Goal: Transaction & Acquisition: Download file/media

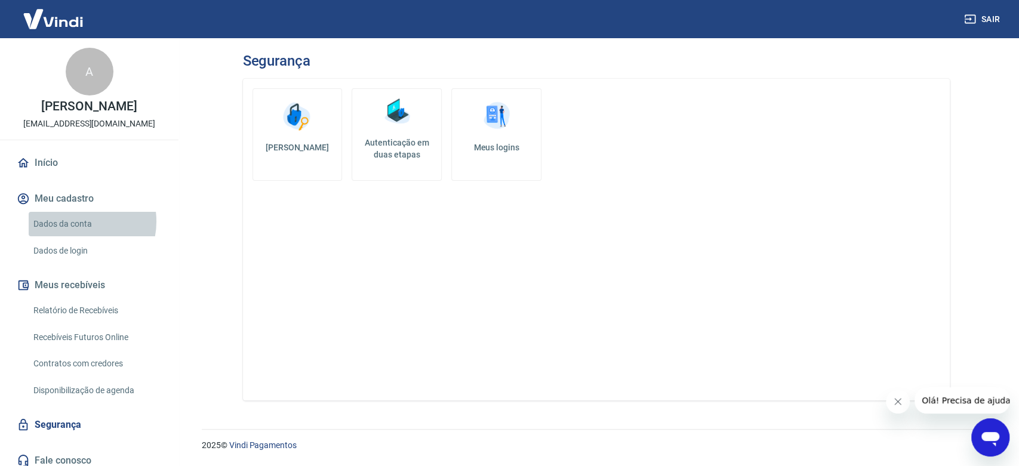
click at [78, 222] on link "Dados da conta" at bounding box center [97, 224] width 136 height 24
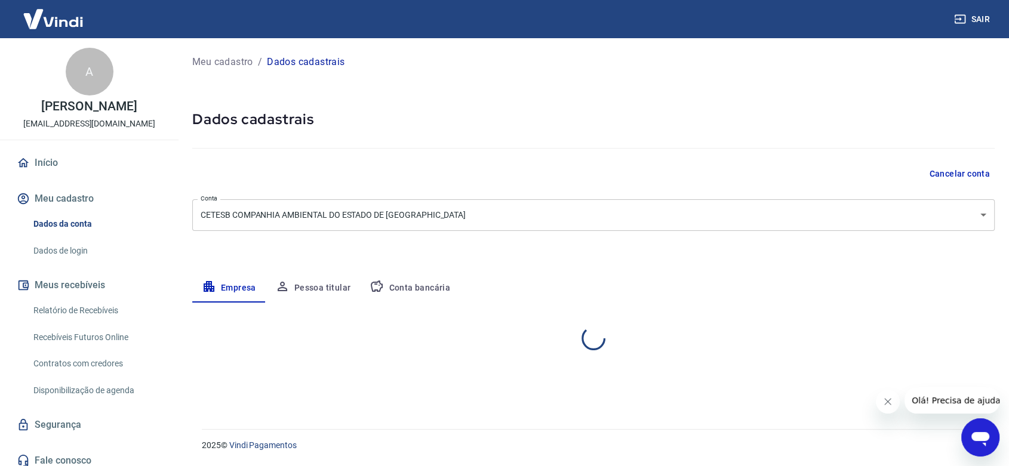
select select "SP"
select select "business"
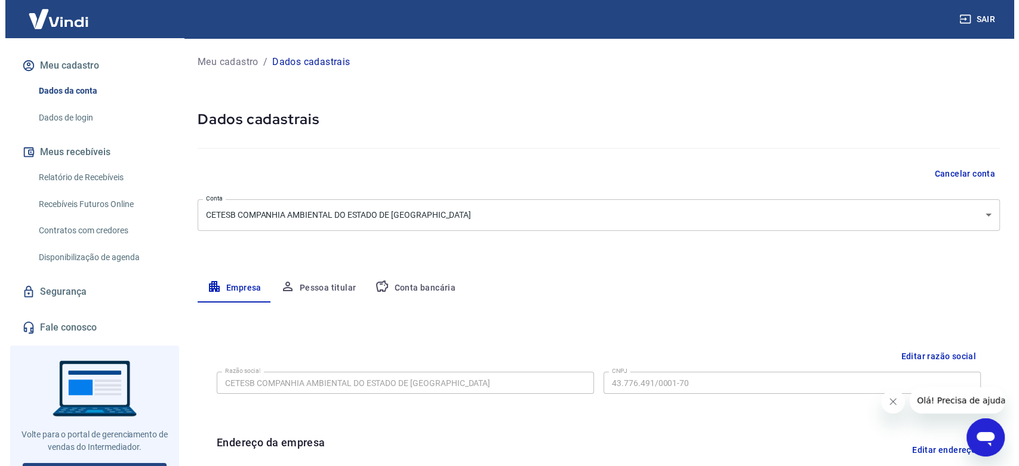
scroll to position [152, 0]
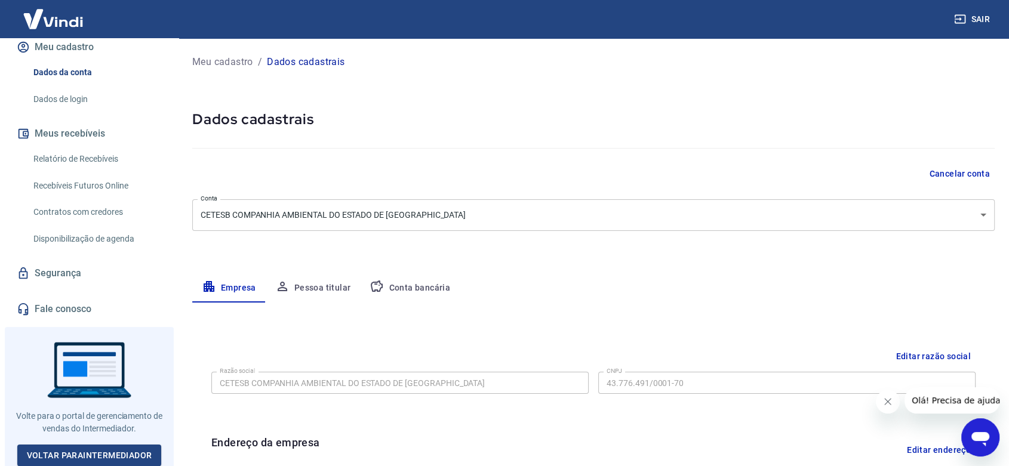
click at [71, 274] on link "Segurança" at bounding box center [89, 273] width 150 height 26
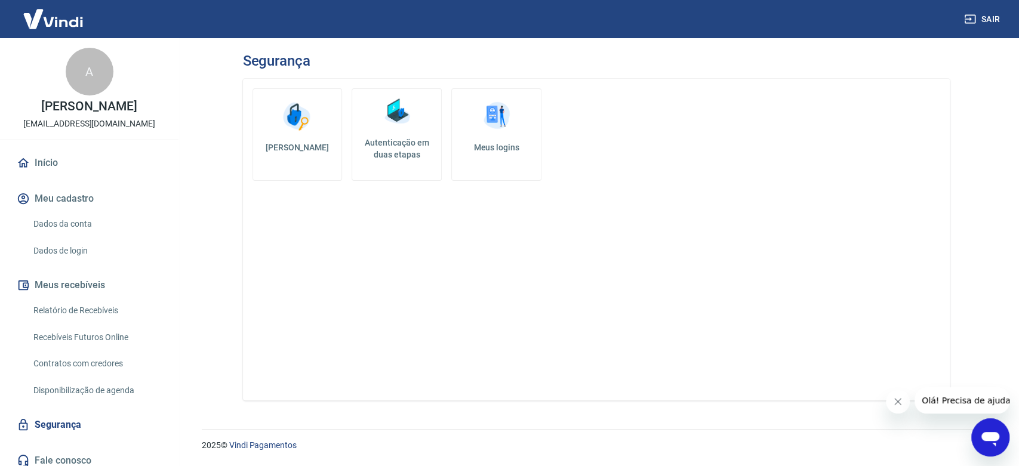
click at [66, 251] on link "Dados de login" at bounding box center [97, 251] width 136 height 24
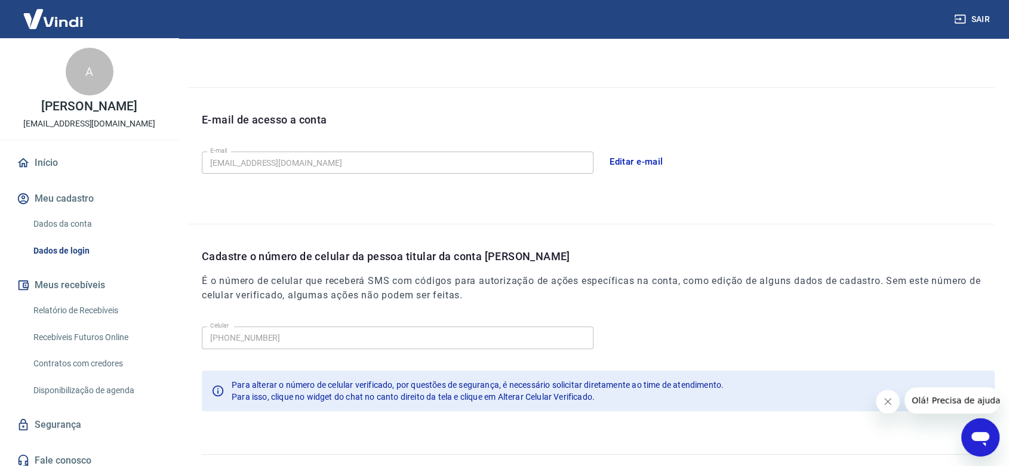
scroll to position [297, 0]
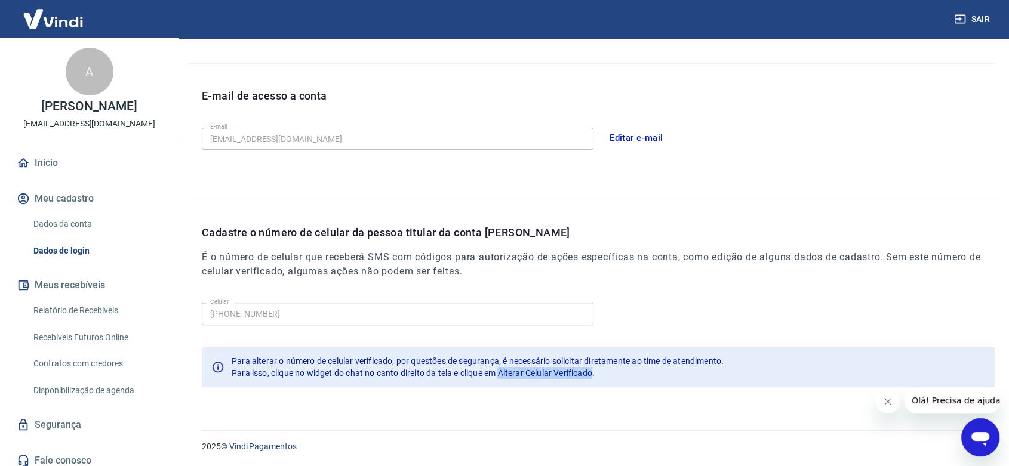
drag, startPoint x: 503, startPoint y: 370, endPoint x: 596, endPoint y: 370, distance: 93.2
click at [595, 370] on span "Para isso, clique no widget do chat no canto direito da tela e clique em Altera…" at bounding box center [413, 373] width 363 height 10
copy span "Alterar Celular Verificado"
click at [974, 443] on icon "Abrir janela de mensagens" at bounding box center [980, 437] width 21 height 21
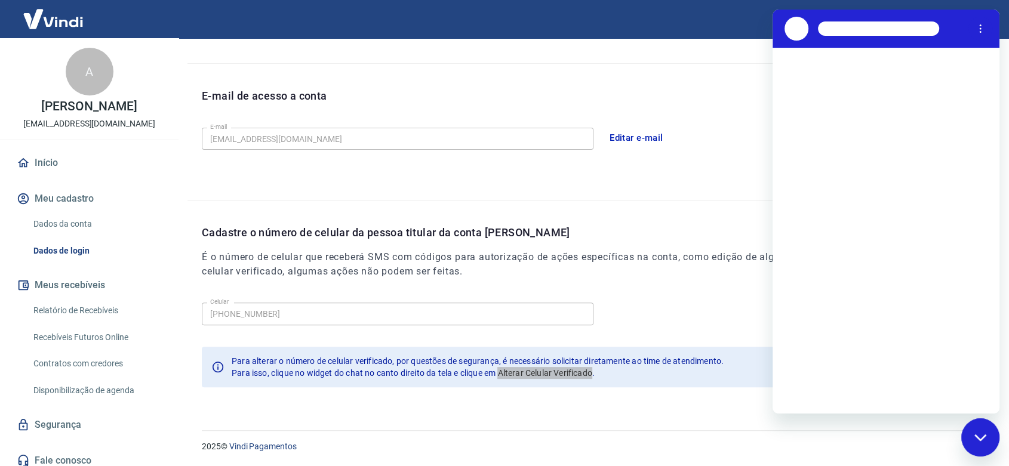
scroll to position [0, 0]
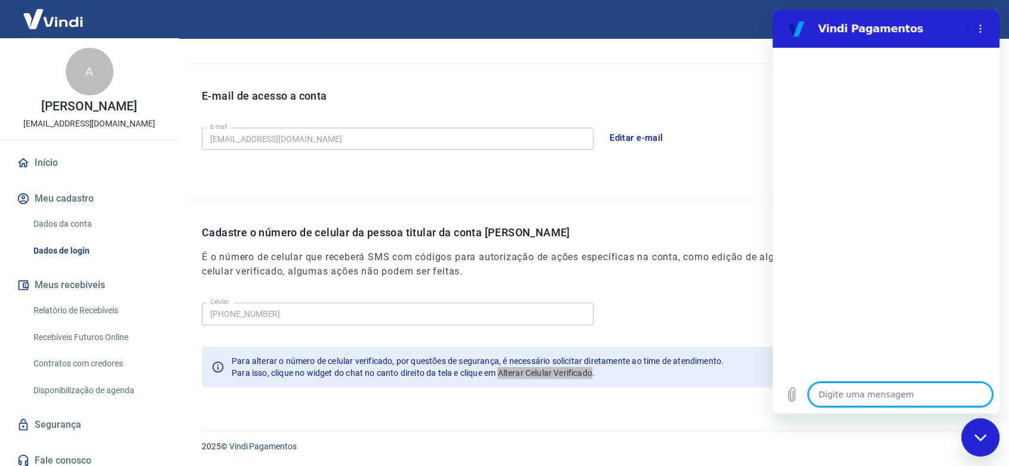
type textarea "o"
type textarea "x"
type textarea "ol"
type textarea "x"
type textarea "olá"
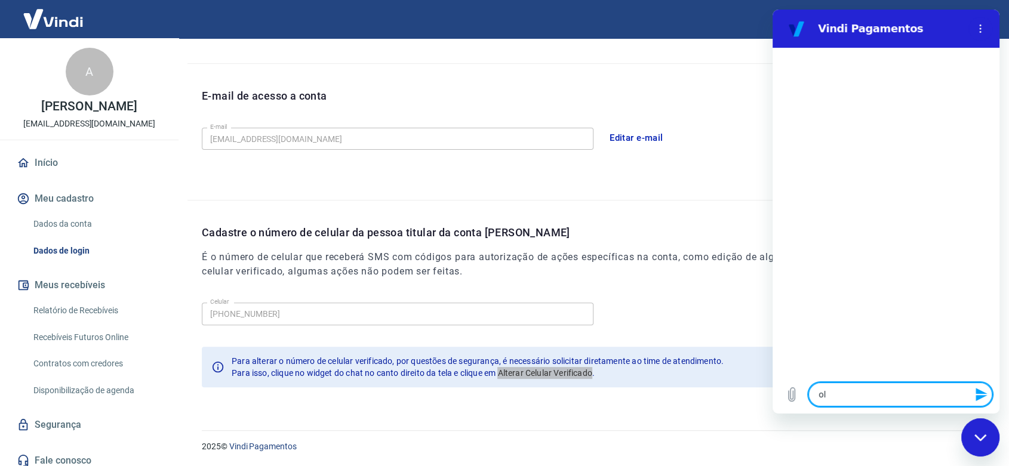
type textarea "x"
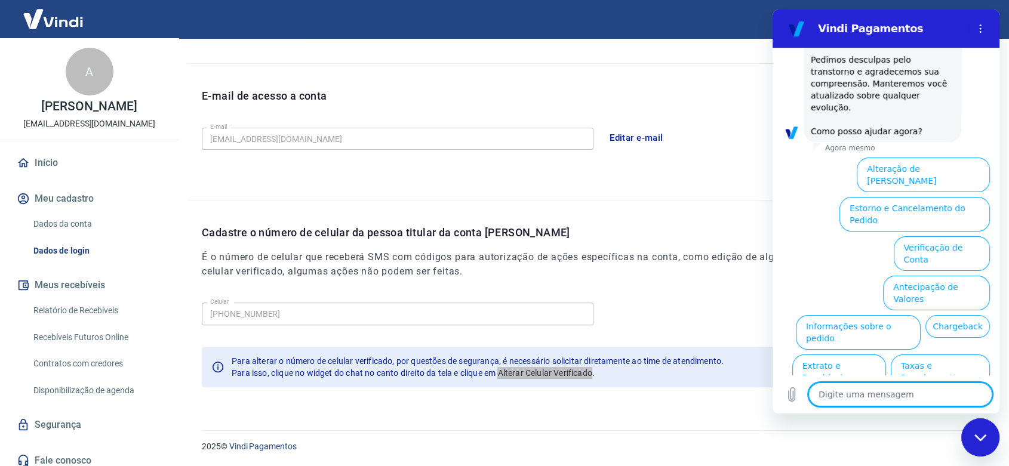
scroll to position [306, 0]
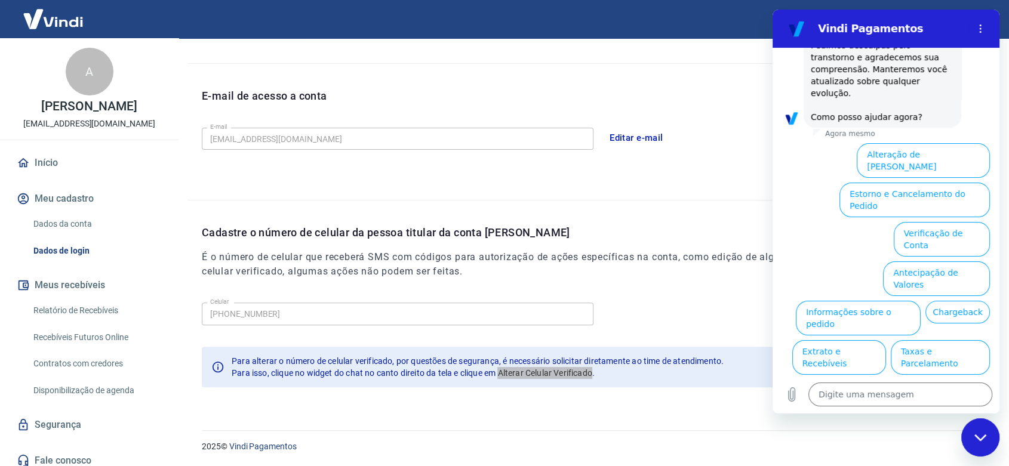
click at [909, 380] on button "Alterar celular verificado" at bounding box center [935, 397] width 110 height 35
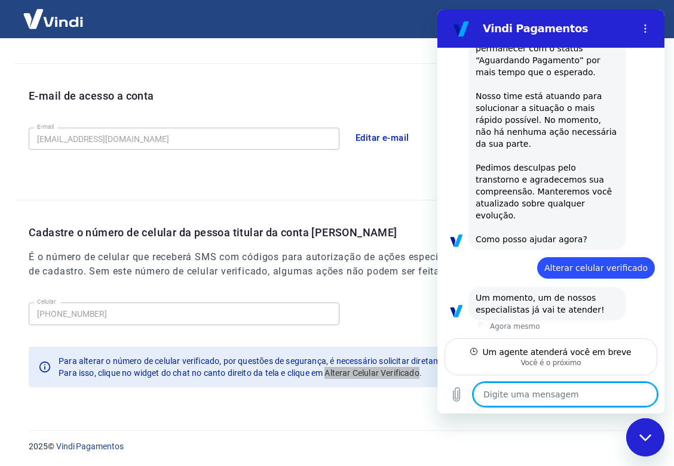
scroll to position [171, 0]
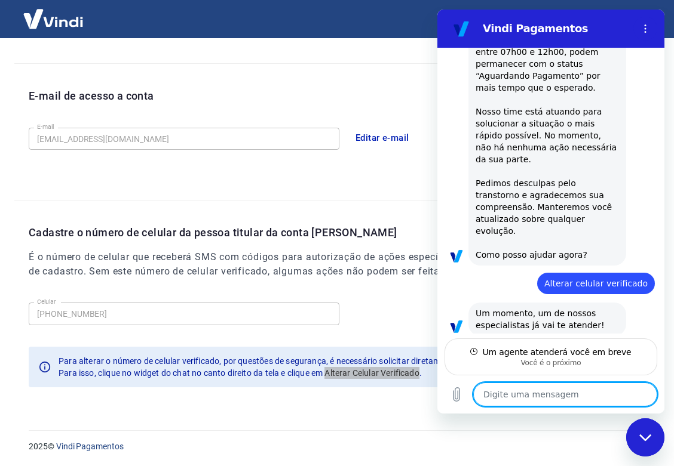
type textarea "x"
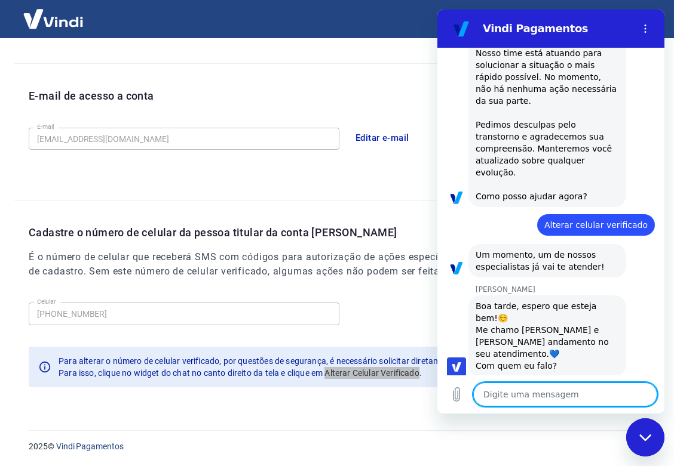
scroll to position [229, 0]
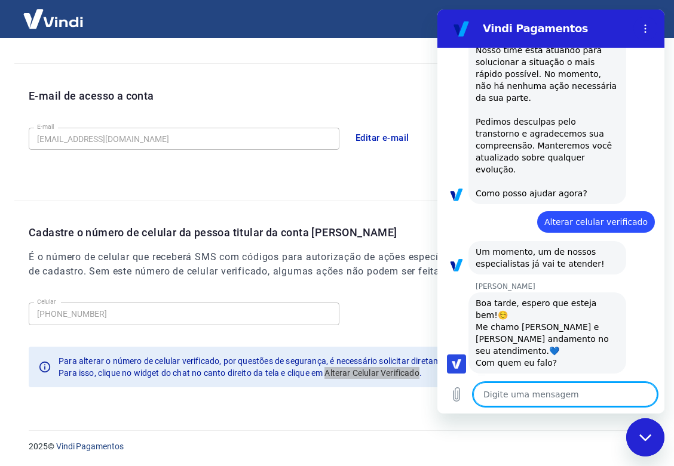
click at [530, 401] on textarea at bounding box center [565, 395] width 184 height 24
type textarea "B"
type textarea "x"
type textarea "Bo"
type textarea "x"
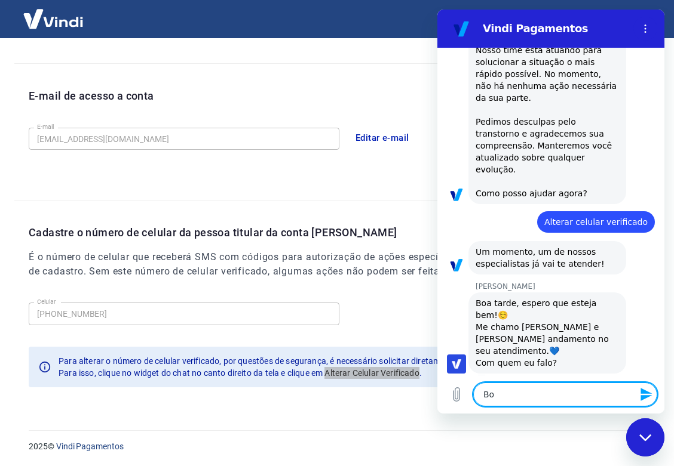
type textarea "Boa"
type textarea "x"
type textarea "Boa"
type textarea "x"
type textarea "Boa t"
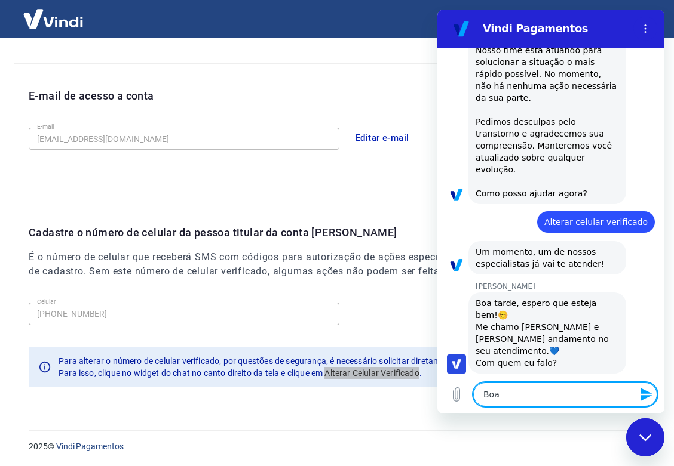
type textarea "x"
type textarea "Boa ta"
type textarea "x"
type textarea "Boa tar"
type textarea "x"
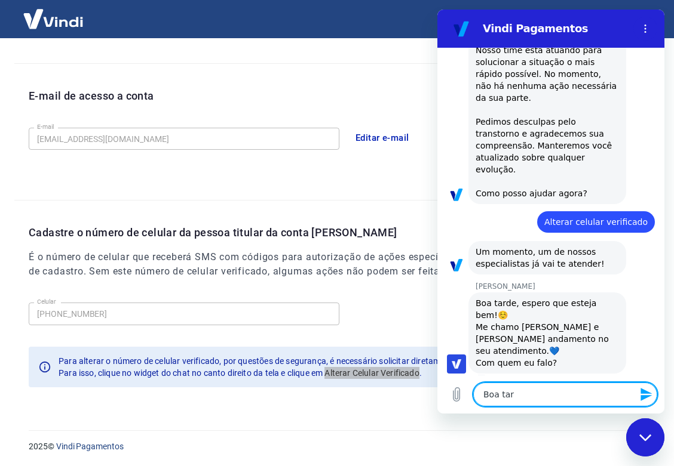
type textarea "Boa tard"
type textarea "x"
type textarea "Boa tarde"
type textarea "x"
type textarea "Boa tarde,"
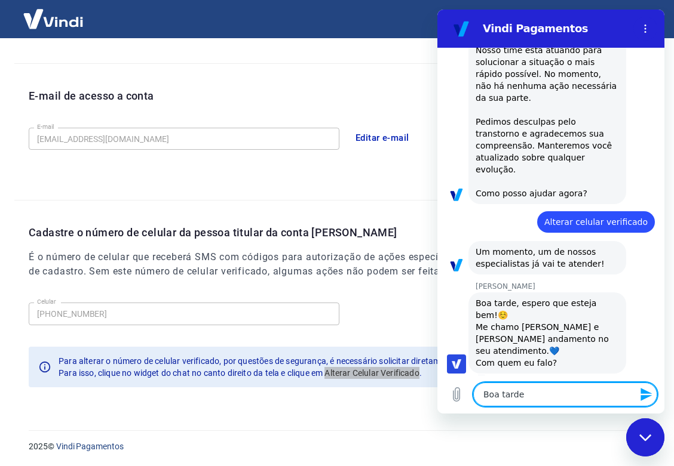
type textarea "x"
type textarea "Boa tarde,"
type textarea "x"
type textarea "Boa tarde, G"
type textarea "x"
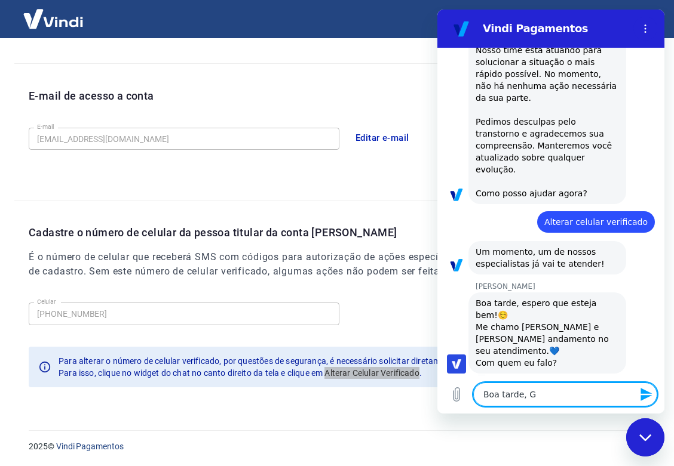
type textarea "Boa tarde, Ga"
type textarea "x"
type textarea "Boa tarde, Gab"
type textarea "x"
type textarea "Boa tarde, Gabr"
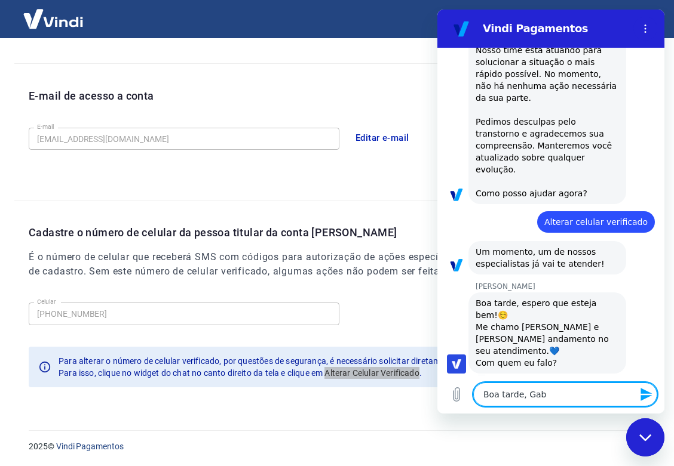
type textarea "x"
type textarea "Boa tarde, Gabri"
type textarea "x"
type textarea "Boa tarde, Gabrie"
type textarea "x"
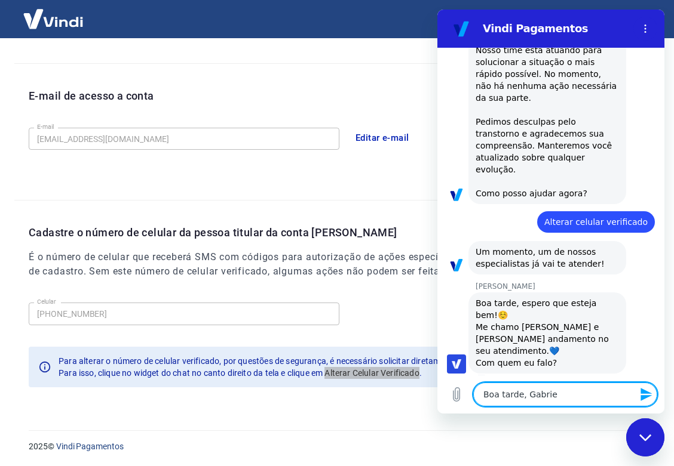
type textarea "Boa tarde, Gabriel"
type textarea "x"
type textarea "Boa tarde, Gabriell"
type textarea "x"
type textarea "Boa tarde, Gabrielle"
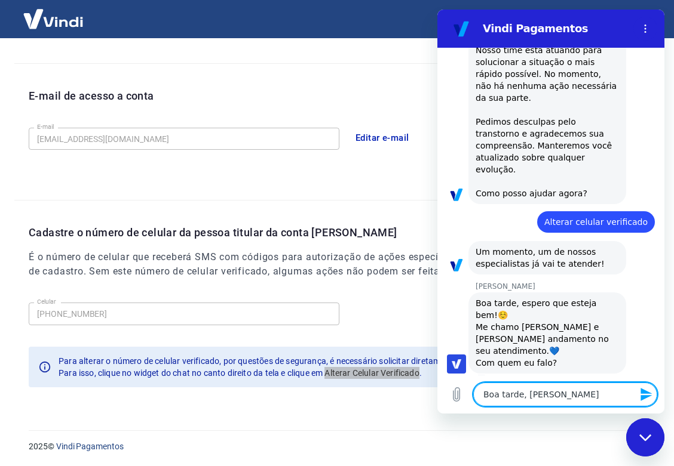
type textarea "x"
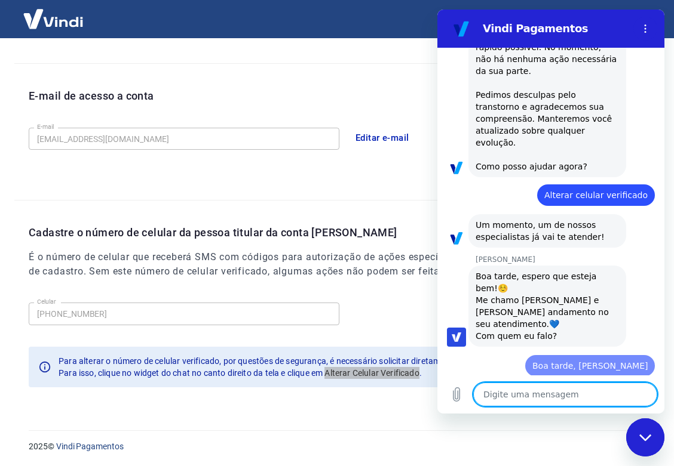
type textarea "x"
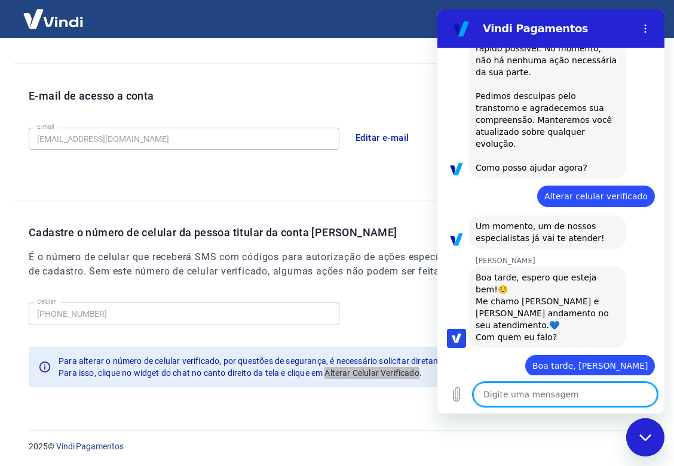
scroll to position [258, 0]
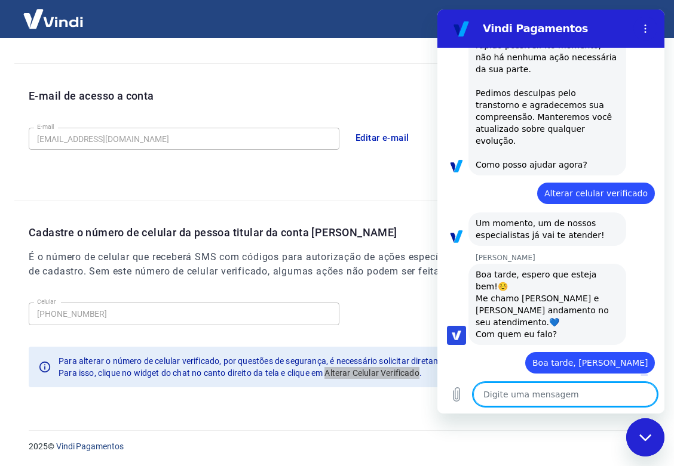
type textarea "A"
type textarea "x"
type textarea "Aq"
type textarea "x"
type textarea "Aqu"
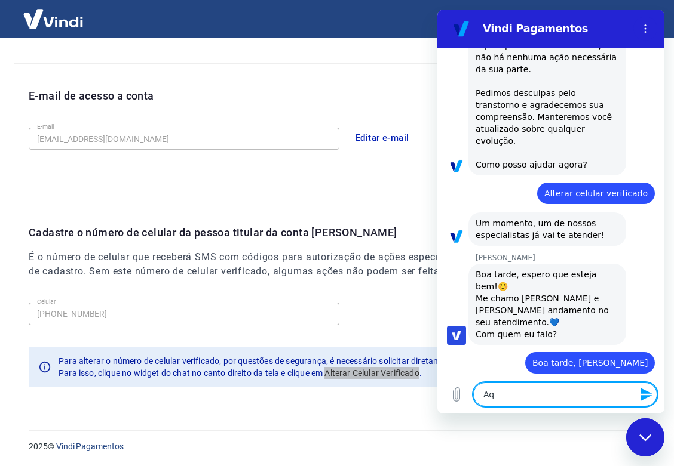
type textarea "x"
type textarea "Aqui"
type textarea "x"
type textarea "Aqui"
type textarea "x"
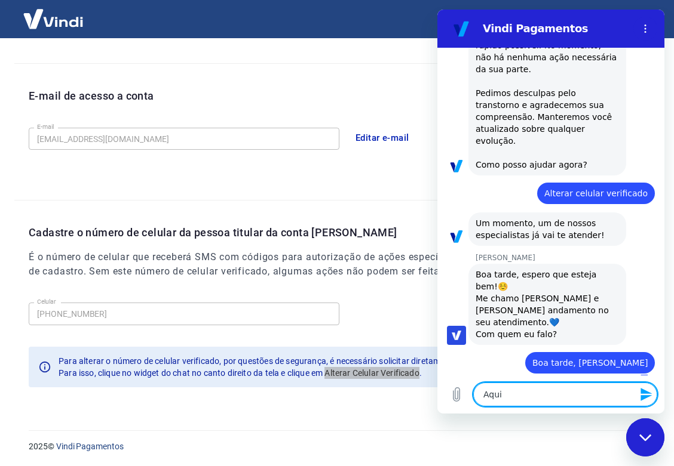
type textarea "Aqui é"
type textarea "x"
type textarea "Aqui é"
type textarea "x"
type textarea "Aqui é a"
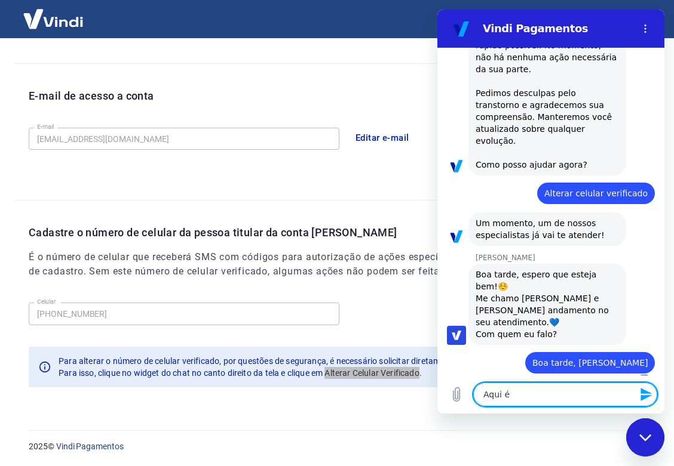
type textarea "x"
type textarea "Aqui é a"
type textarea "x"
type textarea "Aqui é a A"
type textarea "x"
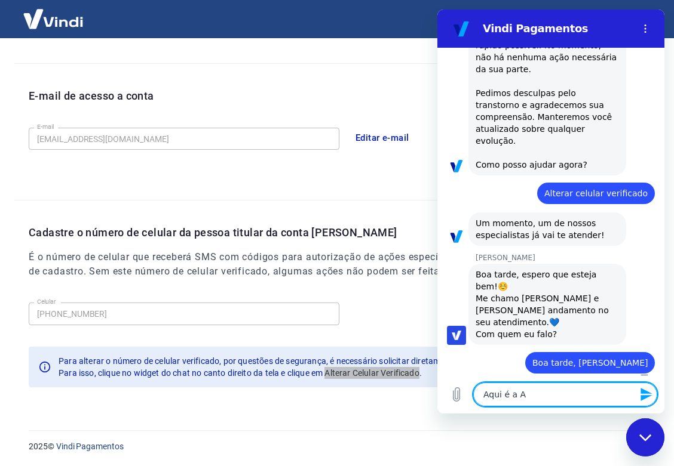
type textarea "Aqui é a An"
type textarea "x"
type textarea "Aqui é a Ana"
type textarea "x"
type textarea "Aqui é a Ana"
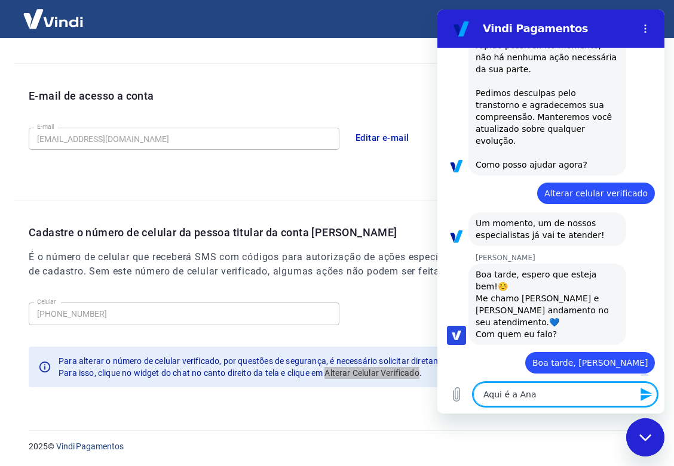
type textarea "x"
type textarea "Aqui é a Ana P"
type textarea "x"
type textarea "Aqui é a Ana Pa"
type textarea "x"
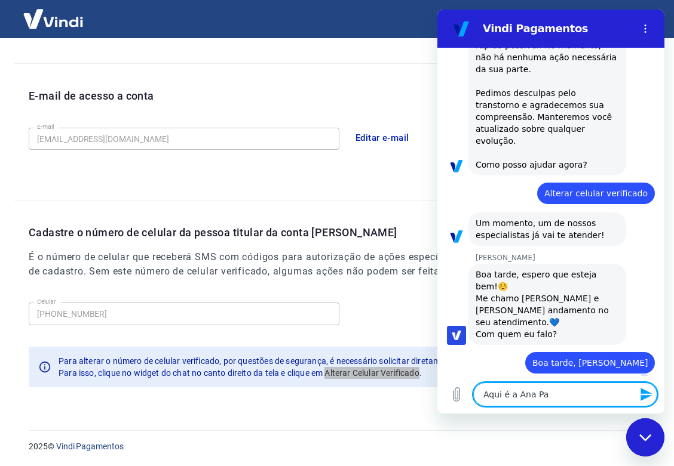
type textarea "Aqui é a Ana Pau"
type textarea "x"
type textarea "Aqui é a Ana Paul"
type textarea "x"
type textarea "Aqui é a Ana Paula"
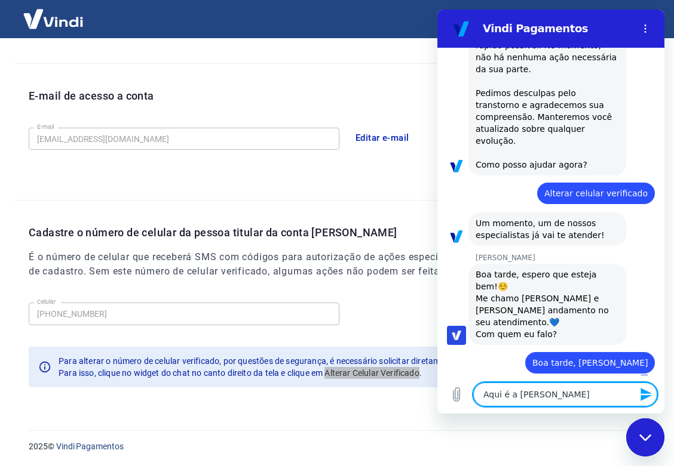
type textarea "x"
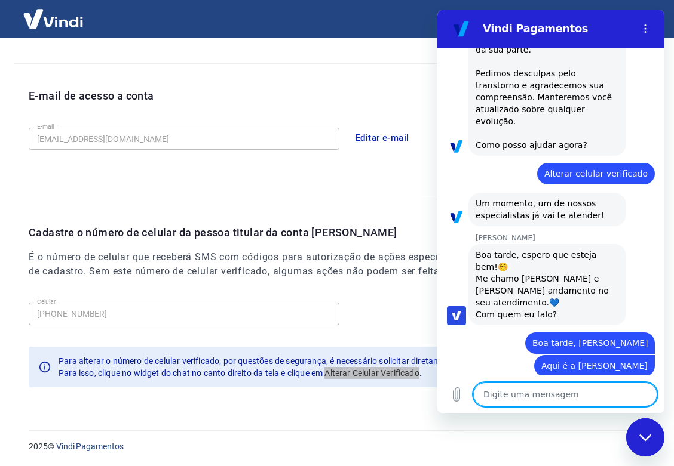
scroll to position [280, 0]
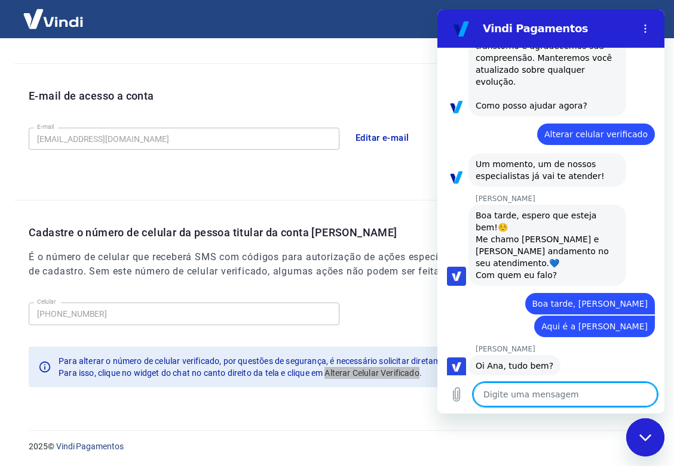
type textarea "x"
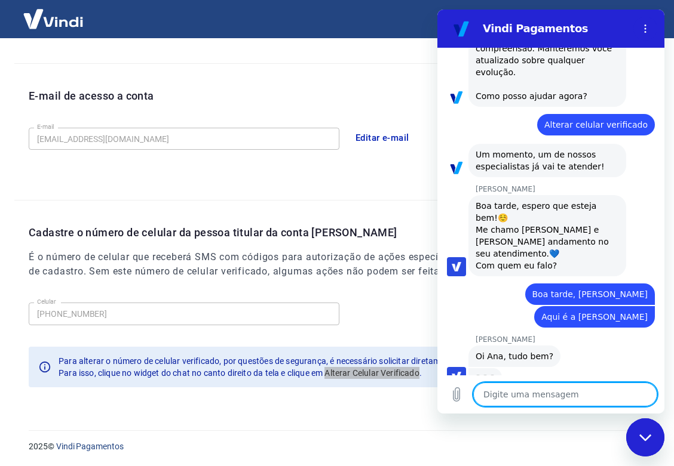
scroll to position [325, 0]
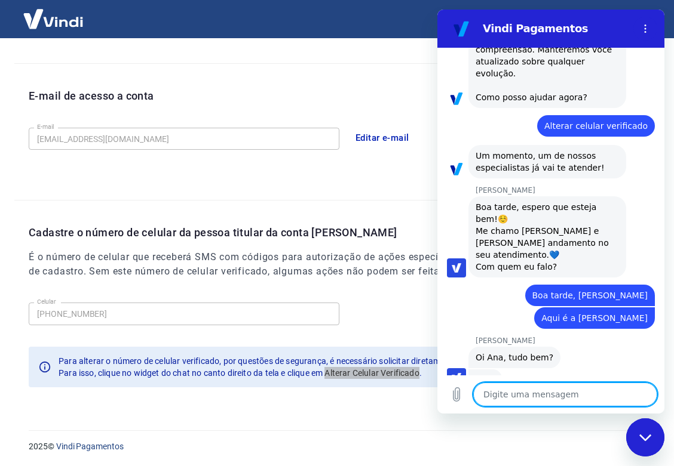
type textarea "T"
type textarea "x"
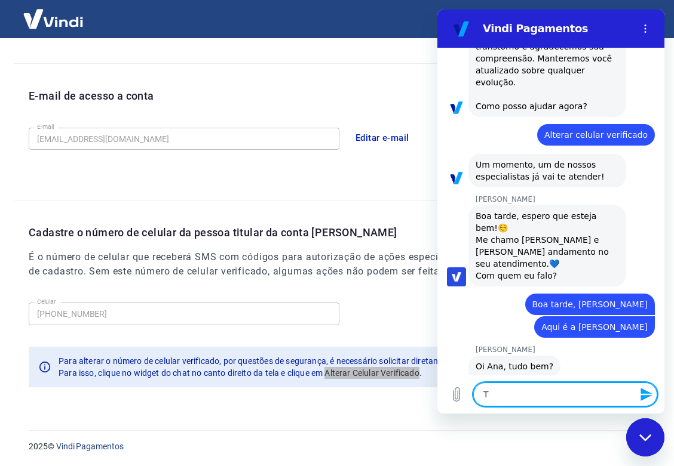
type textarea "Tu"
type textarea "x"
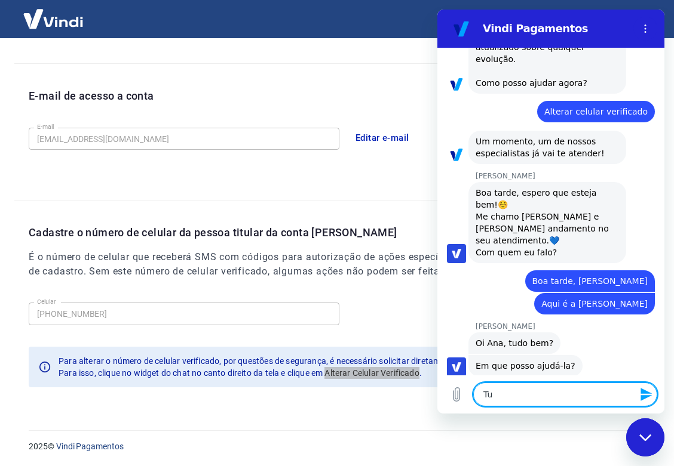
type textarea "Tud"
type textarea "x"
type textarea "Tudo"
type textarea "x"
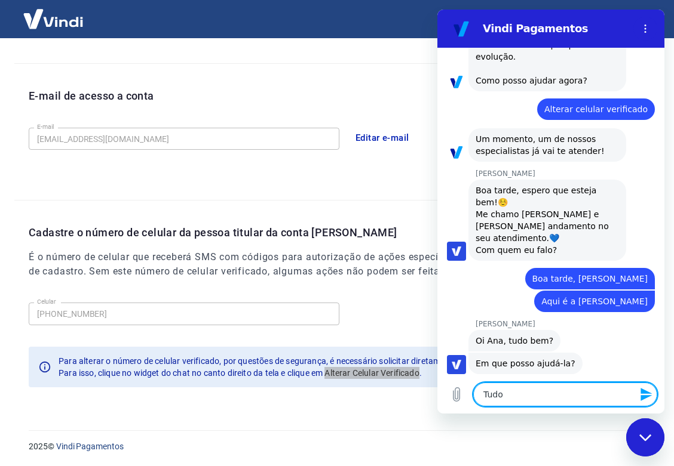
type textarea "Tudo"
type textarea "x"
type textarea "Tudo b"
type textarea "x"
type textarea "Tudo be"
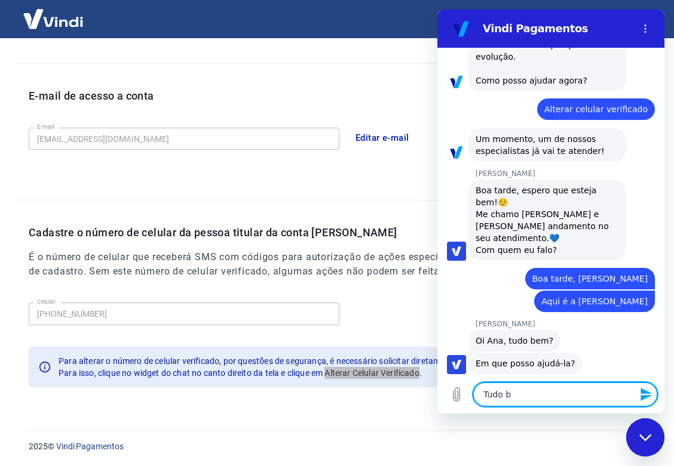
type textarea "x"
type textarea "Tudo bem"
type textarea "x"
type textarea "Tudo bem,"
type textarea "x"
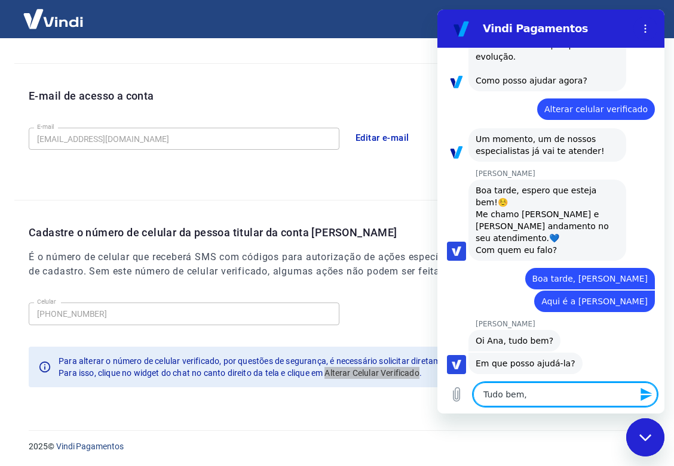
type textarea "Tudo bem,"
type textarea "x"
type textarea "Tudo bem, g"
type textarea "x"
type textarea "Tudo bem, gr"
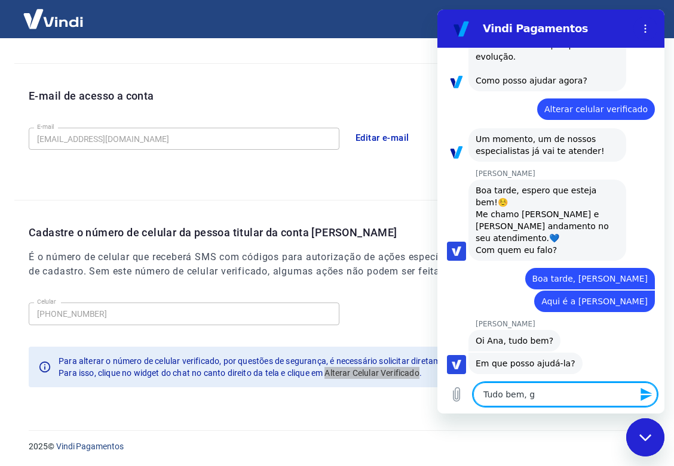
type textarea "x"
type textarea "Tudo bem, gra"
type textarea "x"
type textarea "Tudo bem, graç"
type textarea "x"
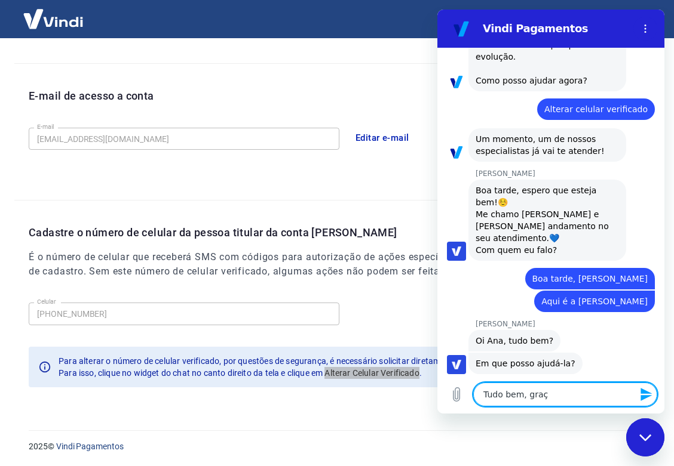
type textarea "Tudo bem, graça"
type textarea "x"
type textarea "Tudo bem, graças"
type textarea "x"
type textarea "Tudo bem, graças"
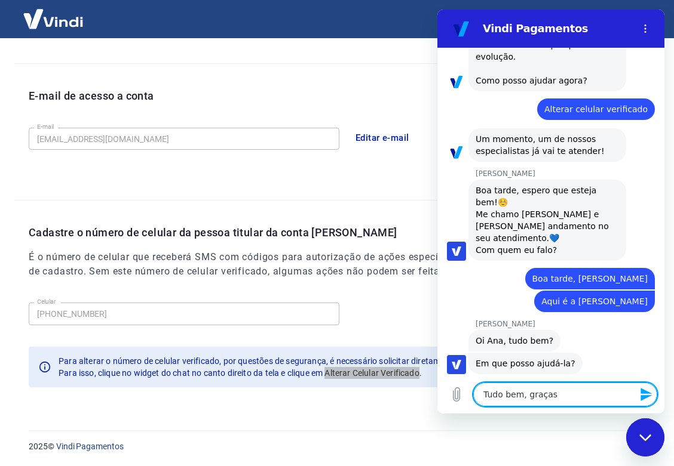
type textarea "x"
type textarea "Tudo bem, graças a"
type textarea "x"
type textarea "Tudo bem, graças a"
type textarea "x"
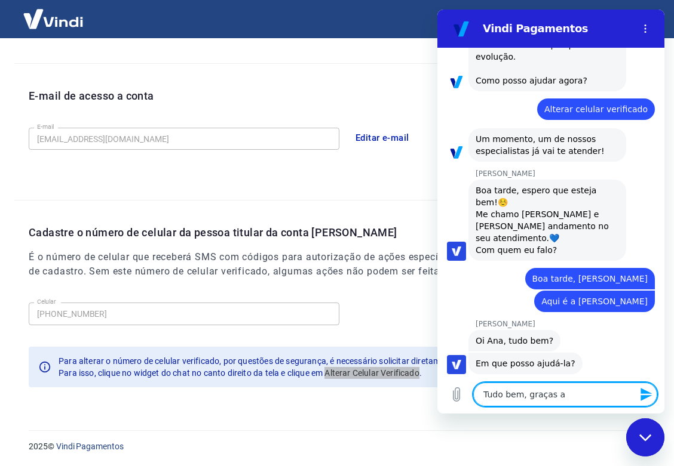
type textarea "Tudo bem, graças a D"
type textarea "x"
type textarea "Tudo bem, graças a De"
type textarea "x"
type textarea "Tudo bem, graças a Deu"
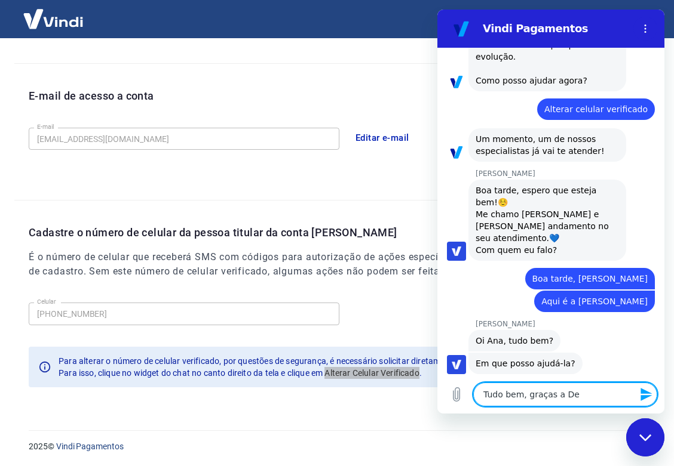
type textarea "x"
type textarea "Tudo bem, graças a Deus"
type textarea "x"
type textarea "Tudo bem, graças a Deus"
type textarea "x"
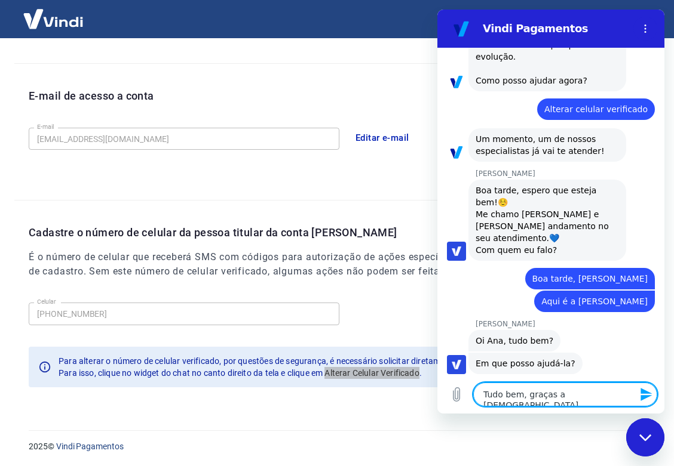
type textarea "Tudo bem, graças a Deus e"
type textarea "x"
type textarea "Tudo bem, graças a Deus e"
type textarea "x"
type textarea "Tudo bem, graças a Deus e v"
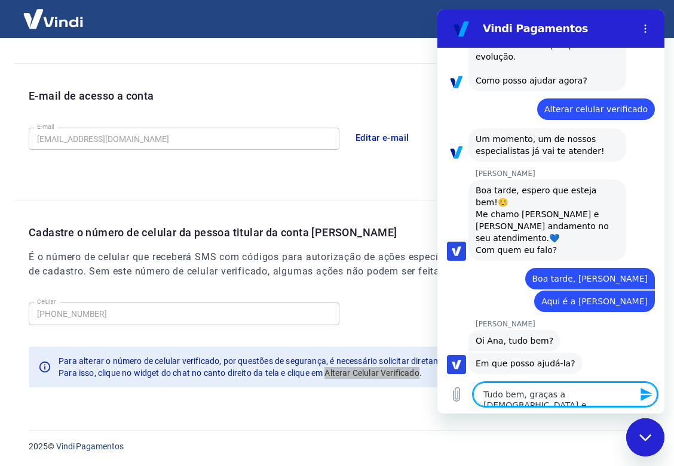
type textarea "x"
type textarea "Tudo bem, graças a Deus e vc"
type textarea "x"
type textarea "Tudo bem, graças a Deus e vc?"
type textarea "x"
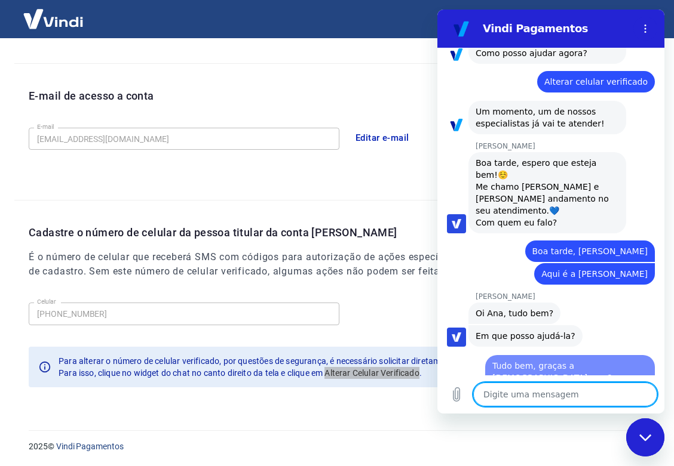
type textarea "x"
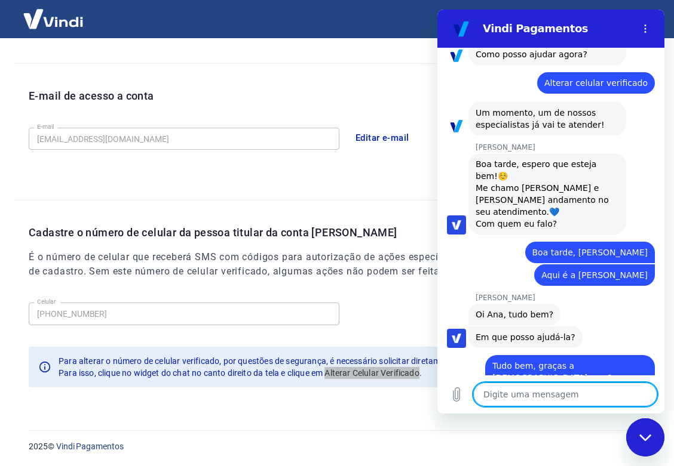
scroll to position [371, 0]
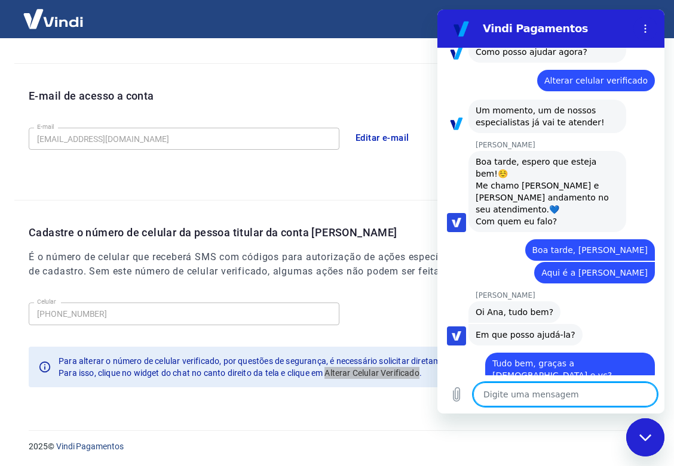
type textarea "p"
type textarea "x"
type textarea "pr"
type textarea "x"
type textarea "pre"
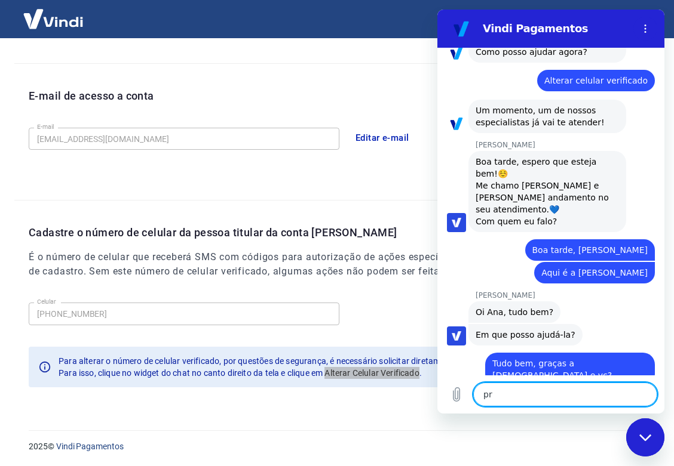
type textarea "x"
type textarea "prec"
type textarea "x"
type textarea "preci"
type textarea "x"
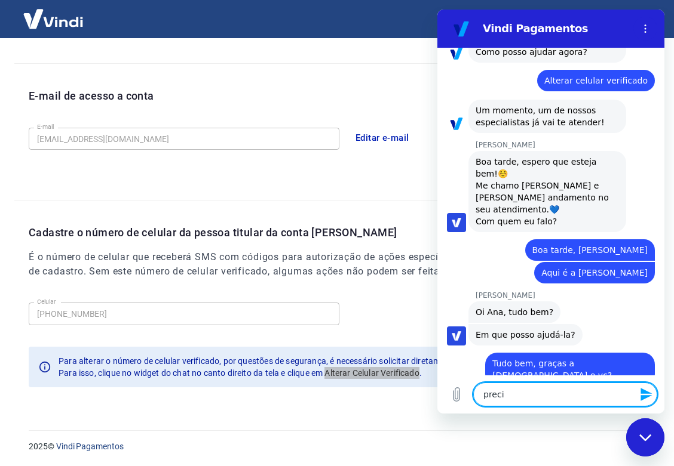
type textarea "precis"
type textarea "x"
type textarea "preciso"
type textarea "x"
type textarea "preciso"
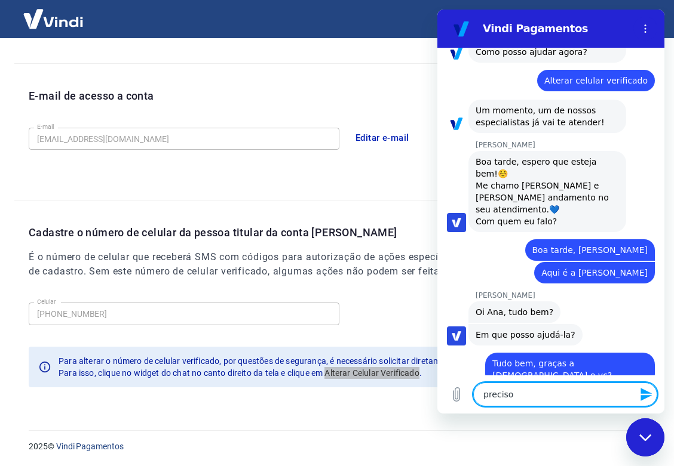
type textarea "x"
type textarea "preciso s"
type textarea "x"
type textarea "preciso so"
type textarea "x"
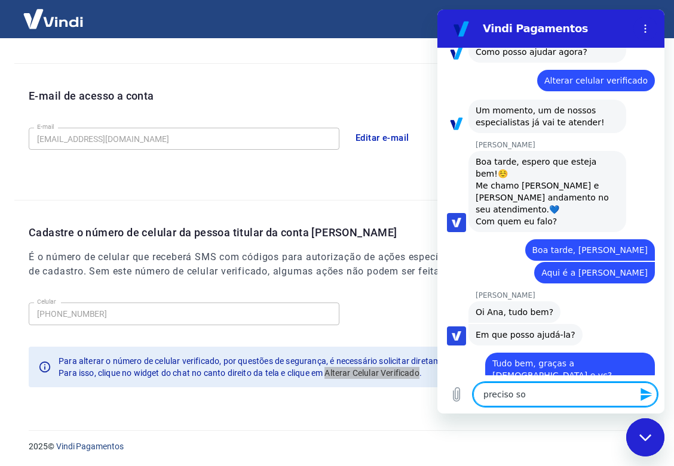
type textarea "preciso sol"
type textarea "x"
type textarea "preciso soli"
type textarea "x"
type textarea "preciso solic"
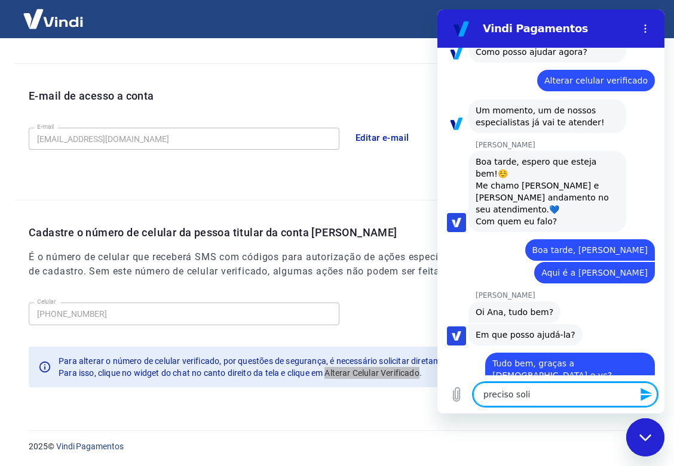
type textarea "x"
type textarea "preciso solici"
type textarea "x"
type textarea "preciso solicit"
type textarea "x"
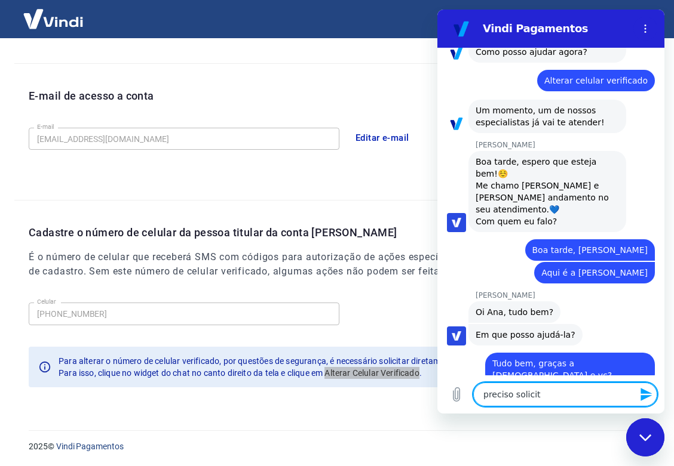
type textarea "preciso solicita"
type textarea "x"
type textarea "preciso solicitar"
type textarea "x"
type textarea "preciso solicitar"
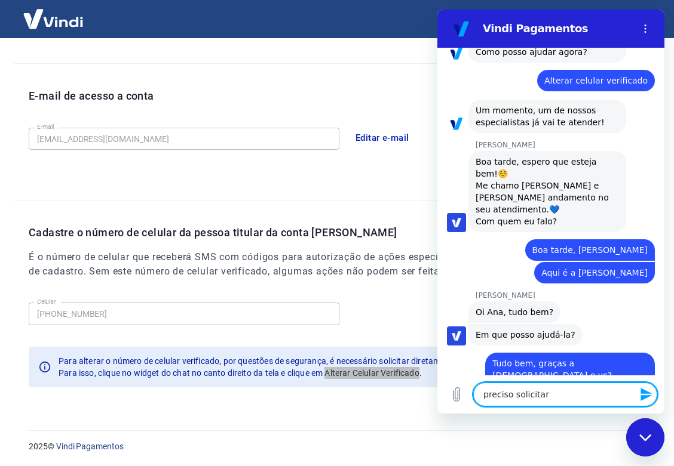
type textarea "x"
type textarea "preciso solicitar a"
type textarea "x"
type textarea "preciso solicitar al"
type textarea "x"
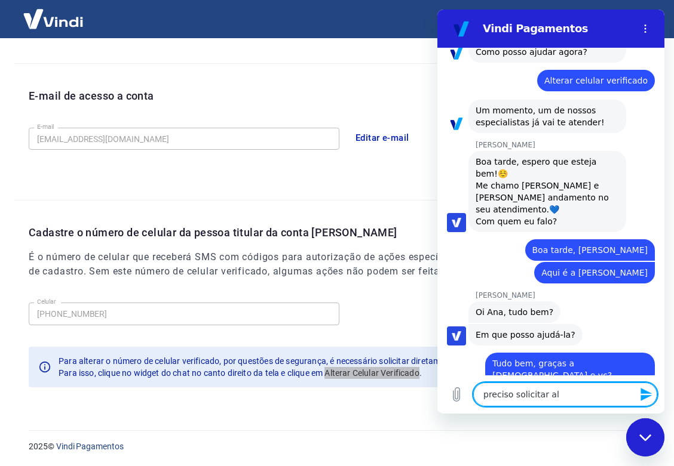
type textarea "preciso solicitar alt"
type textarea "x"
type textarea "preciso solicitar alte"
type textarea "x"
type textarea "preciso solicitar alter"
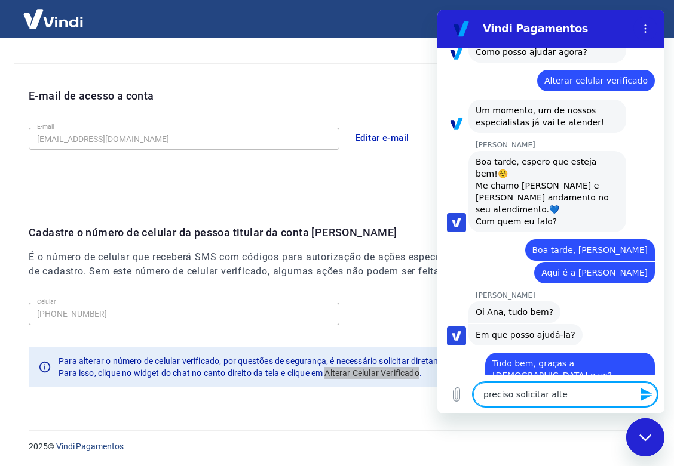
type textarea "x"
type textarea "preciso solicitar altera"
type textarea "x"
type textarea "preciso solicitar alteraç"
type textarea "x"
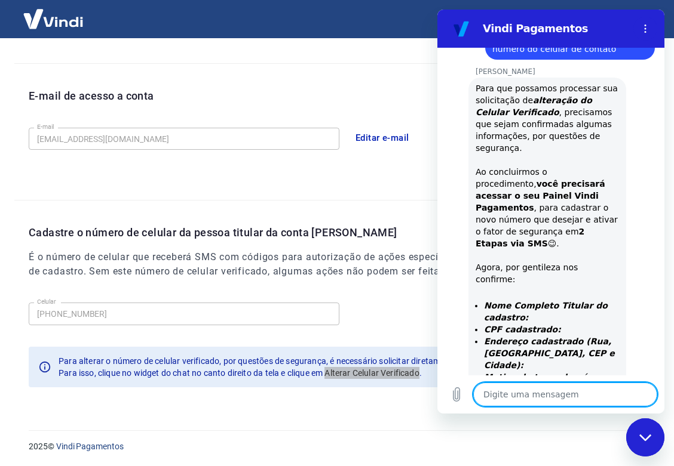
scroll to position [798, 0]
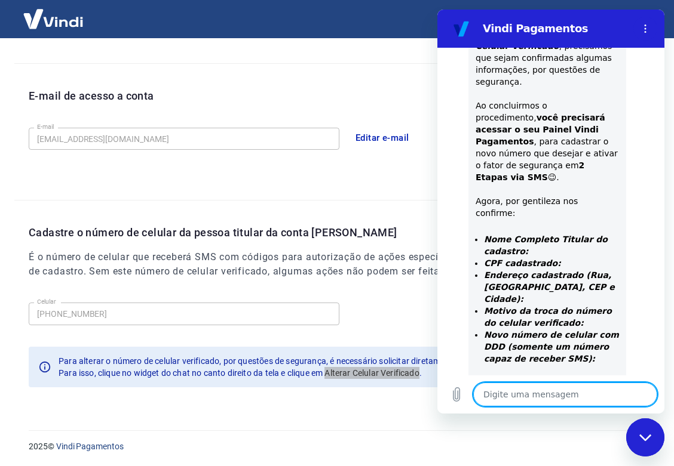
click at [515, 400] on textarea at bounding box center [565, 395] width 184 height 24
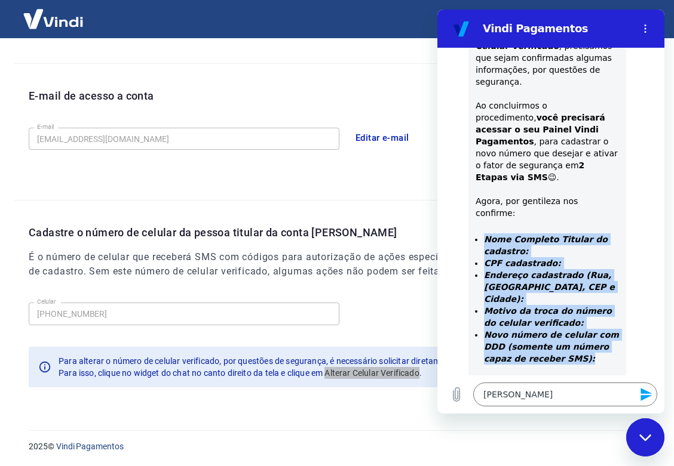
drag, startPoint x: 480, startPoint y: 190, endPoint x: 600, endPoint y: 302, distance: 164.4
click at [600, 302] on ul "Nome Completo Titular do cadastro: CPF cadastrado: Endereço cadastrado (Rua, Ba…" at bounding box center [546, 304] width 143 height 143
copy ul "Nome Completo Titular do cadastro: CPF cadastrado: Endereço cadastrado (Rua, Ba…"
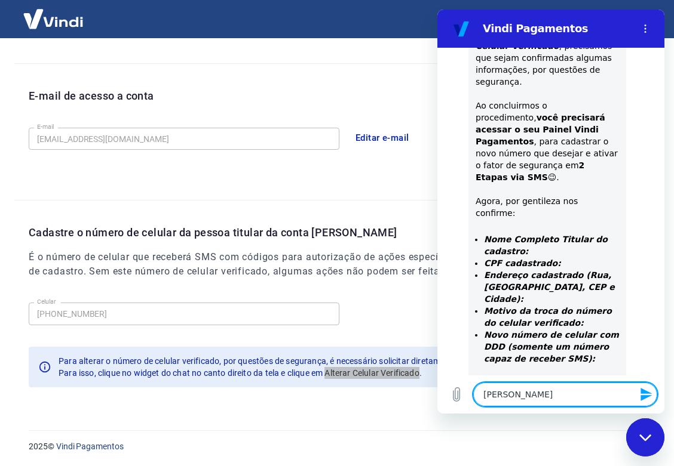
click at [481, 392] on textarea "[PERSON_NAME]" at bounding box center [565, 395] width 184 height 24
drag, startPoint x: 583, startPoint y: 397, endPoint x: 440, endPoint y: 376, distance: 145.3
click at [440, 376] on div "Digite uma mensagem Ana Paula Silva Campos x" at bounding box center [550, 395] width 227 height 38
paste textarea "Nome Completo Titular do cadastro: CPF cadastrado: Endereço cadastrado (Rua, Ba…"
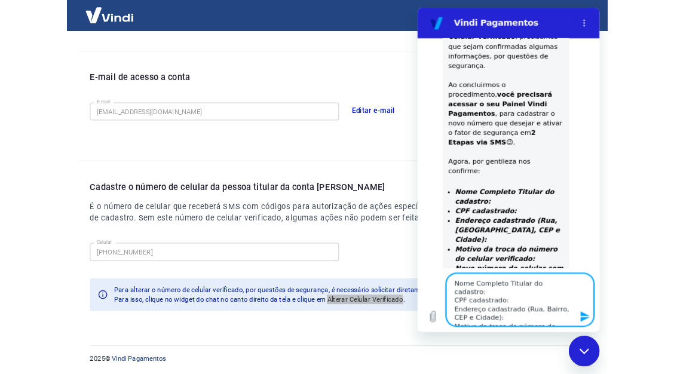
scroll to position [231, 0]
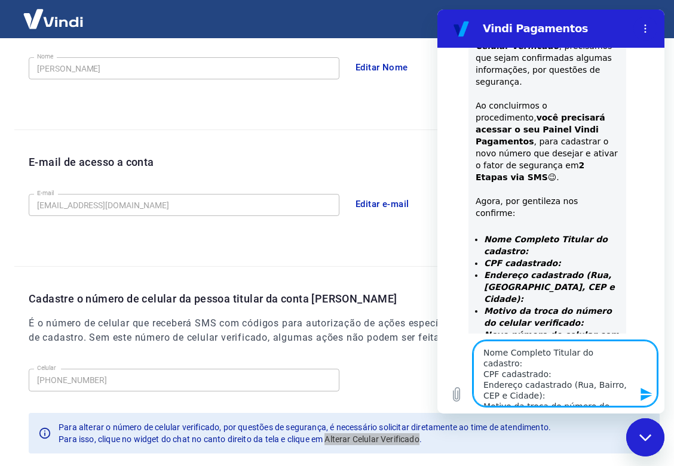
click at [554, 362] on textarea "Nome Completo Titular do cadastro: CPF cadastrado: Endereço cadastrado (Rua, Ba…" at bounding box center [565, 374] width 184 height 66
click at [630, 351] on textarea "Nome Completo Titular do cadastro: CPF cadastrado: Endereço cadastrado (Rua, Ba…" at bounding box center [565, 374] width 184 height 66
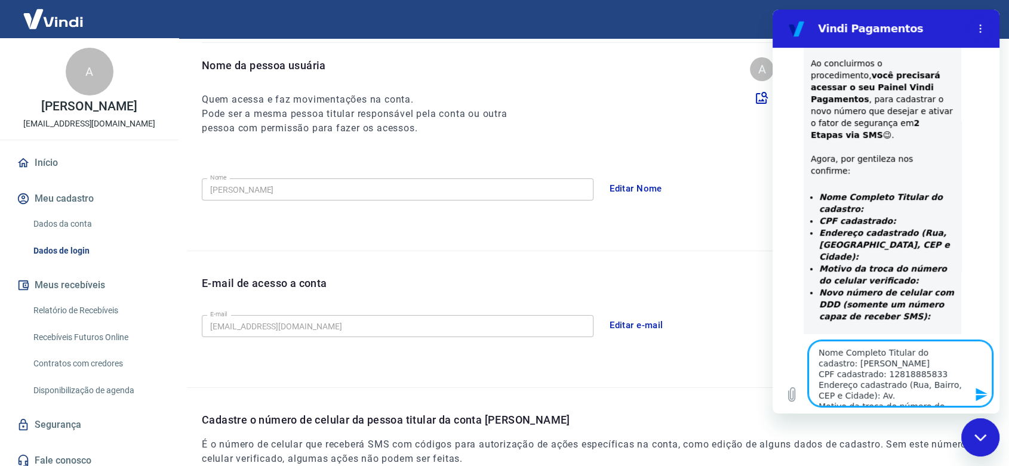
scroll to position [133, 0]
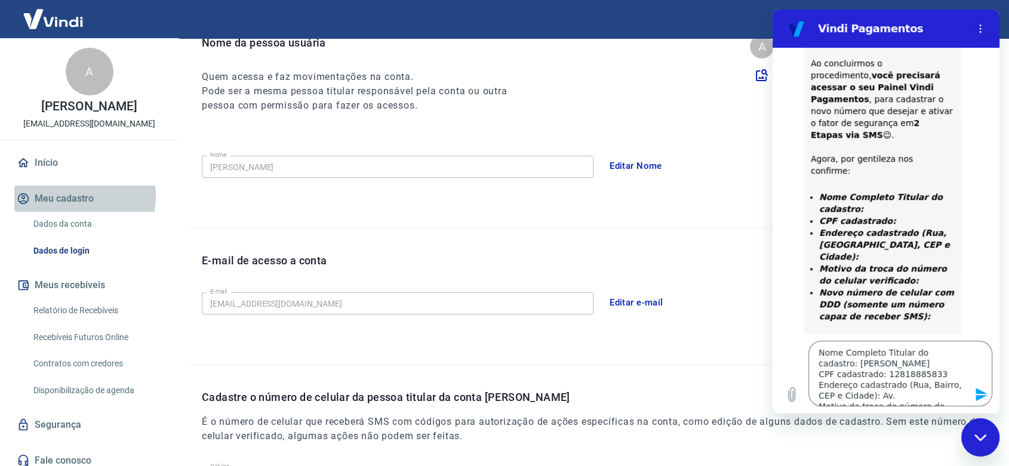
click at [68, 197] on button "Meu cadastro" at bounding box center [89, 199] width 150 height 26
click at [48, 250] on link "Dados de login" at bounding box center [97, 251] width 136 height 24
click at [70, 223] on link "Dados da conta" at bounding box center [97, 224] width 136 height 24
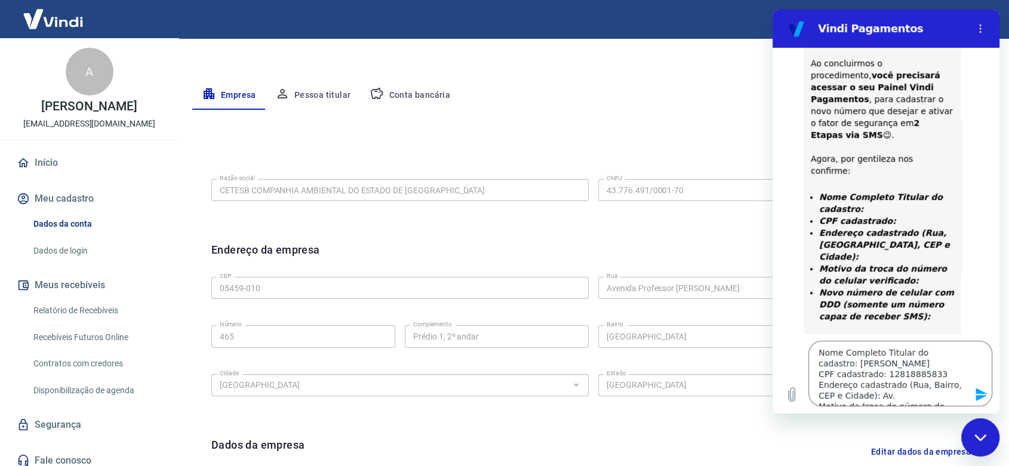
scroll to position [199, 0]
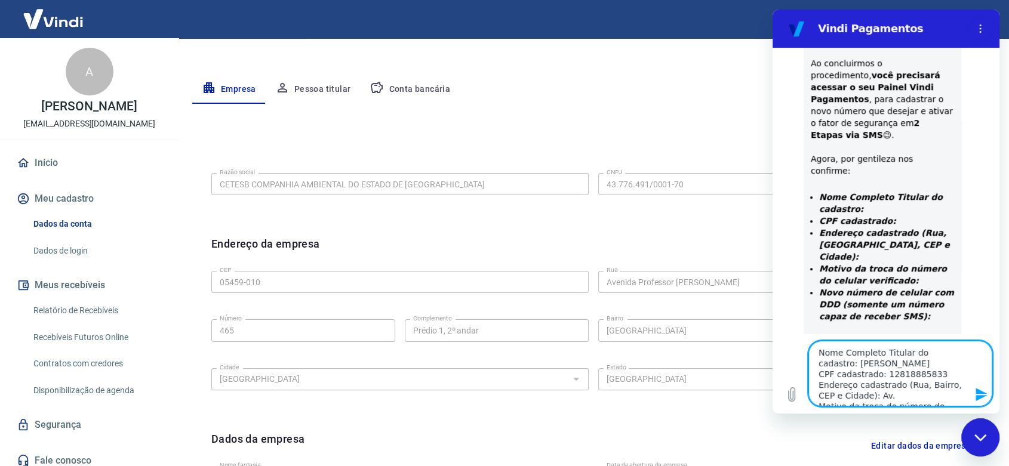
click at [884, 391] on textarea "Nome Completo Titular do cadastro: Ana Paula Silva Campos CPF cadastrado: 12818…" at bounding box center [901, 374] width 184 height 66
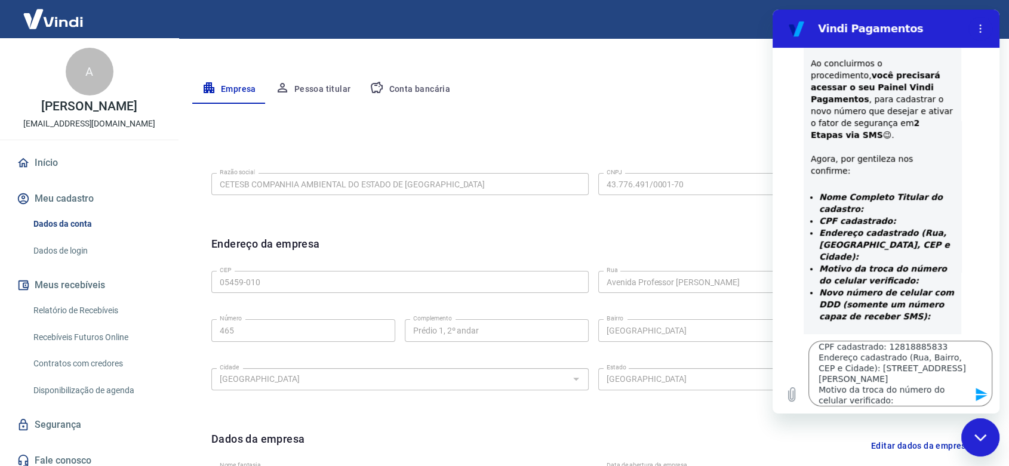
click at [973, 440] on div "Fechar janela de mensagens" at bounding box center [981, 438] width 36 height 36
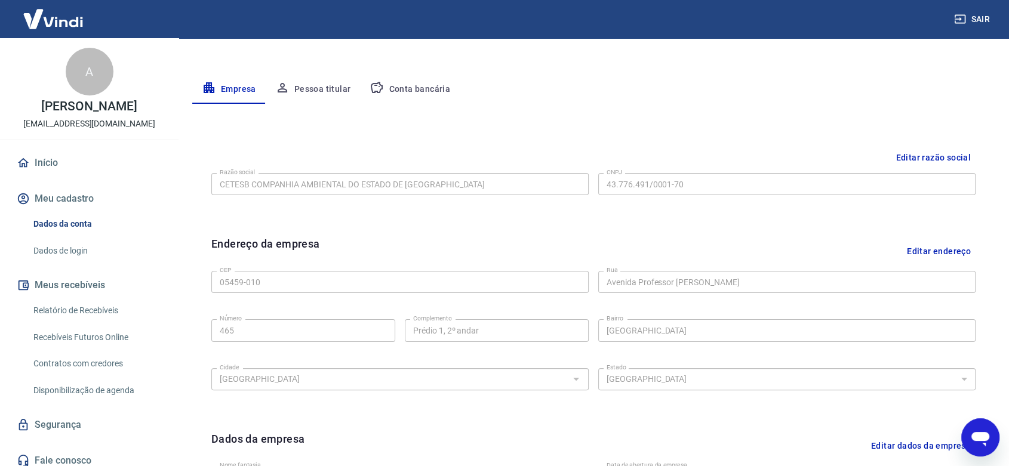
scroll to position [890, 0]
click at [973, 440] on icon "Abrir janela de mensagens" at bounding box center [981, 439] width 18 height 14
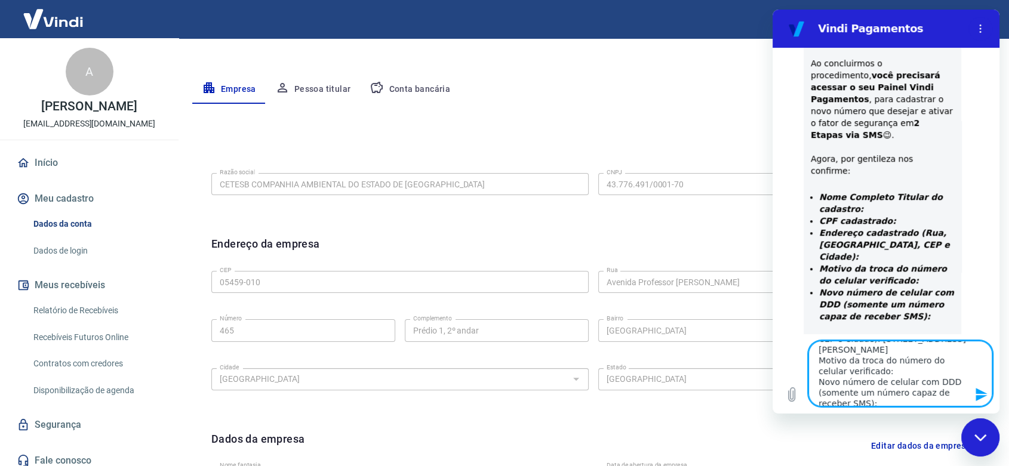
scroll to position [87, 0]
click at [837, 344] on textarea "Nome Completo Titular do cadastro: Ana Paula Silva Campos CPF cadastrado: 12818…" at bounding box center [901, 374] width 184 height 66
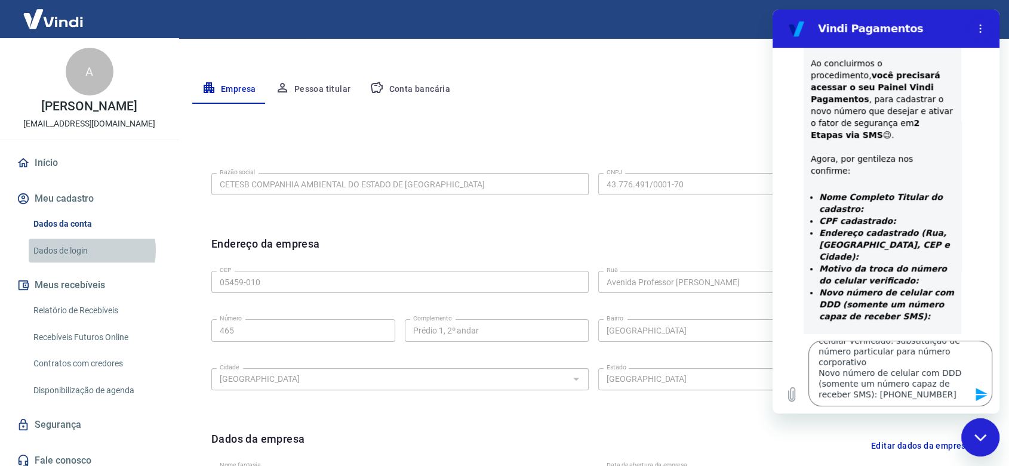
click at [77, 250] on link "Dados de login" at bounding box center [97, 251] width 136 height 24
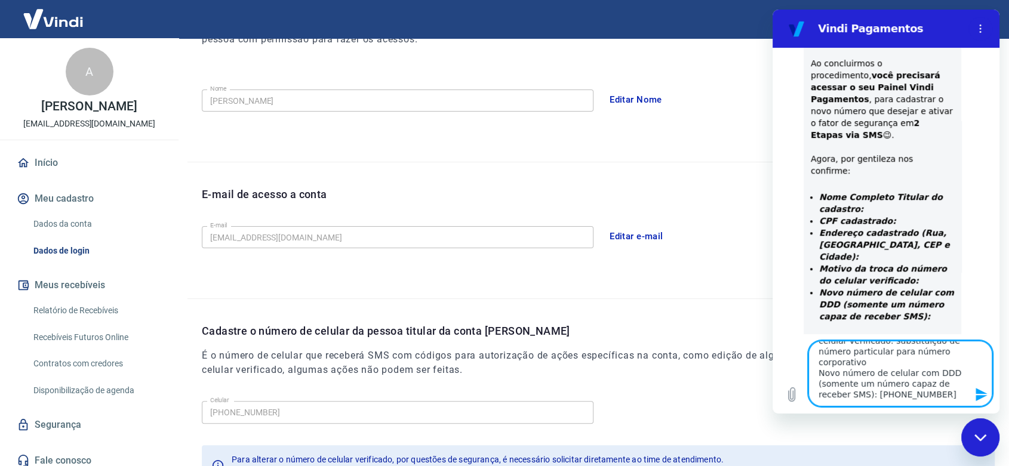
click at [842, 399] on textarea "Nome Completo Titular do cadastro: Ana Paula Silva Campos CPF cadastrado: 12818…" at bounding box center [901, 374] width 184 height 66
click at [926, 389] on textarea "Nome Completo Titular do cadastro: Ana Paula Silva Campos CPF cadastrado: 12818…" at bounding box center [901, 374] width 184 height 66
click at [923, 395] on textarea "Nome Completo Titular do cadastro: Ana Paula Silva Campos CPF cadastrado: 12818…" at bounding box center [901, 374] width 184 height 66
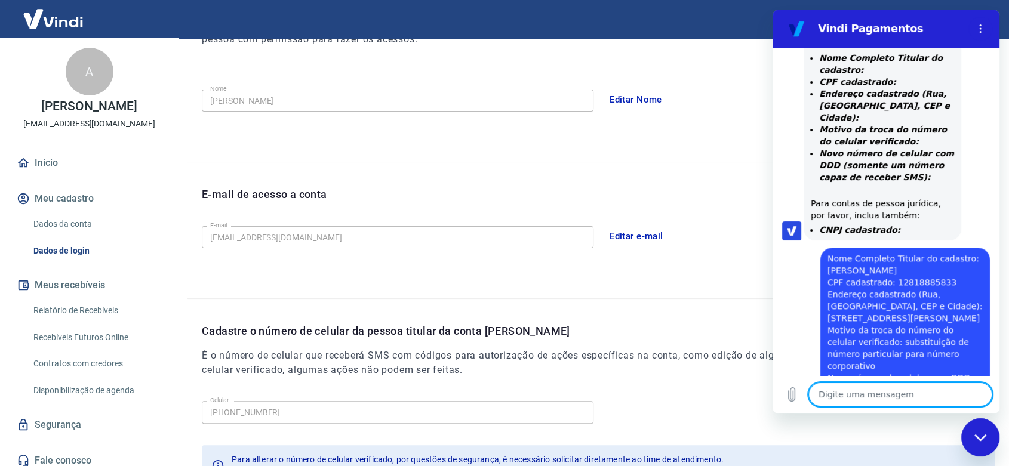
scroll to position [982, 0]
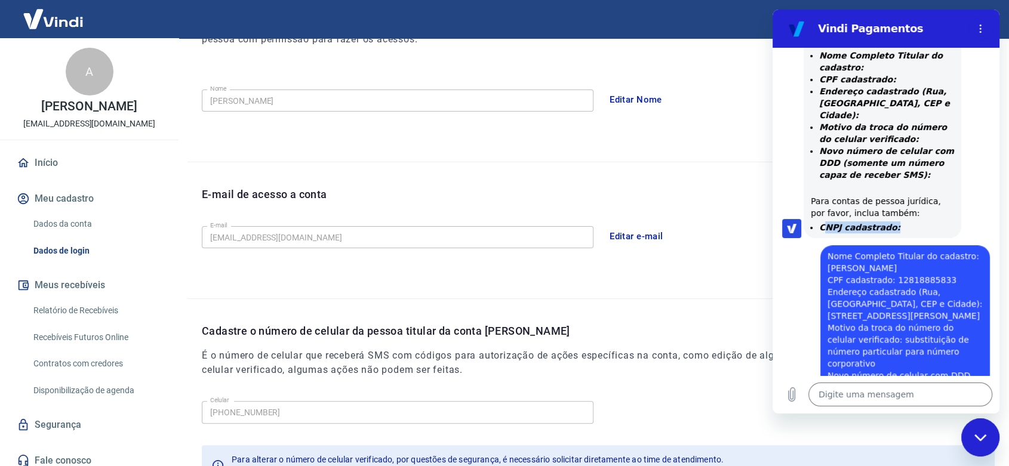
drag, startPoint x: 822, startPoint y: 169, endPoint x: 918, endPoint y: 167, distance: 96.8
click at [918, 222] on li "CNPJ cadastrado:" at bounding box center [886, 228] width 135 height 12
click at [826, 223] on strong "CNPJ cadastrado:" at bounding box center [859, 228] width 81 height 10
drag, startPoint x: 819, startPoint y: 171, endPoint x: 918, endPoint y: 172, distance: 99.7
click at [918, 222] on li "CNPJ cadastrado:" at bounding box center [886, 228] width 135 height 12
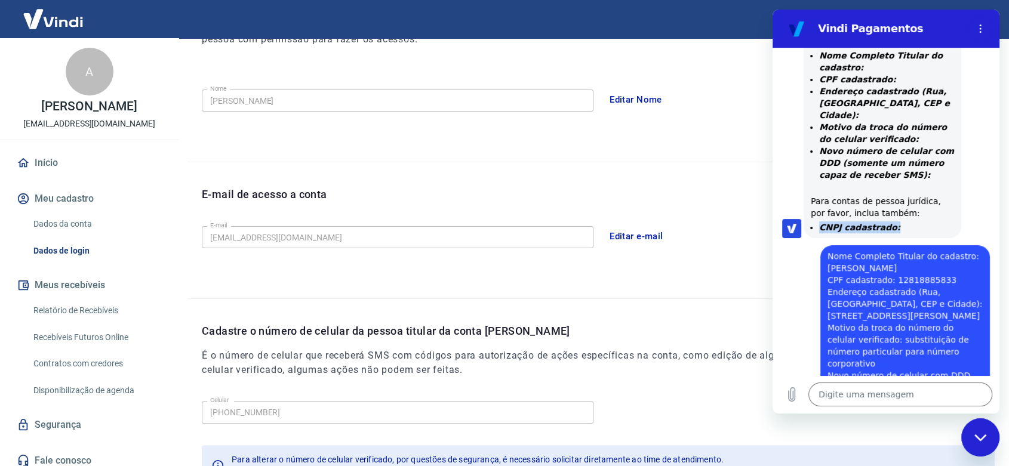
copy strong "CNPJ cadastrado:"
click at [847, 395] on textarea at bounding box center [901, 395] width 184 height 24
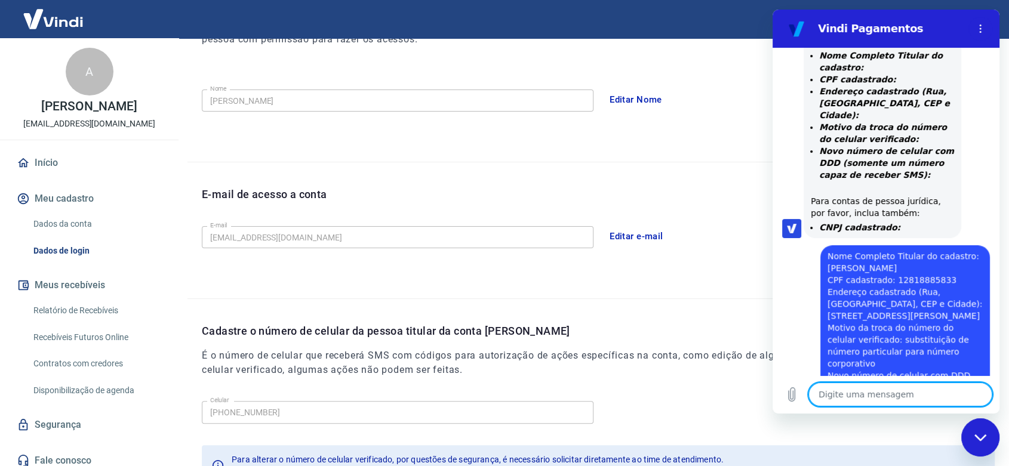
paste textarea "CNPJ cadastrado:"
click at [982, 397] on icon "Enviar mensagem" at bounding box center [981, 394] width 11 height 13
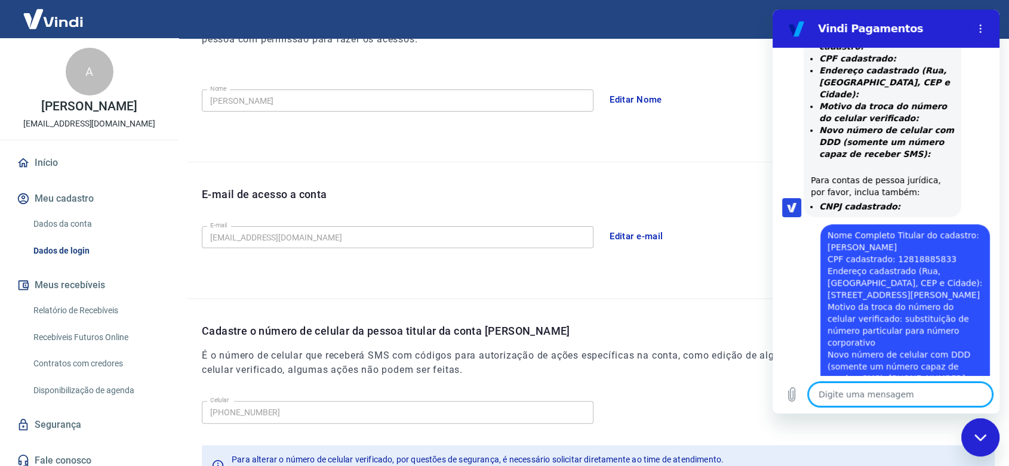
scroll to position [1005, 0]
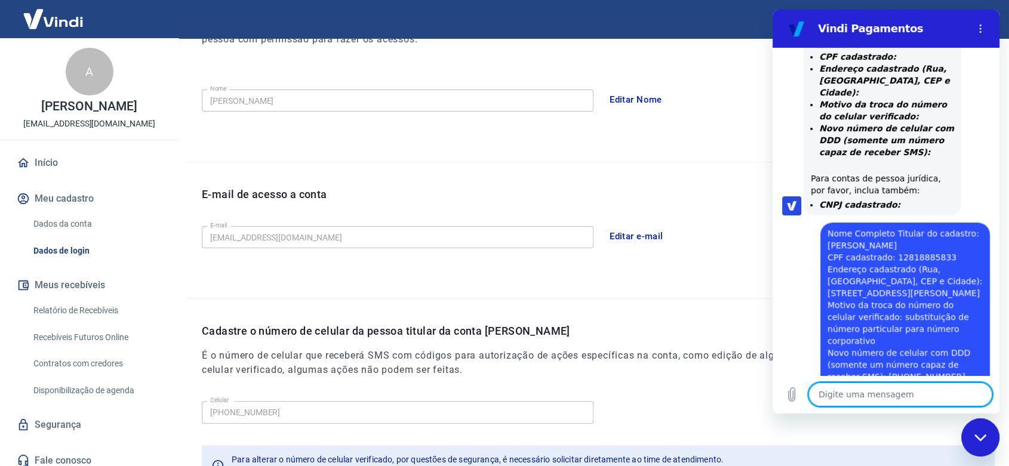
click at [840, 397] on textarea at bounding box center [901, 395] width 184 height 24
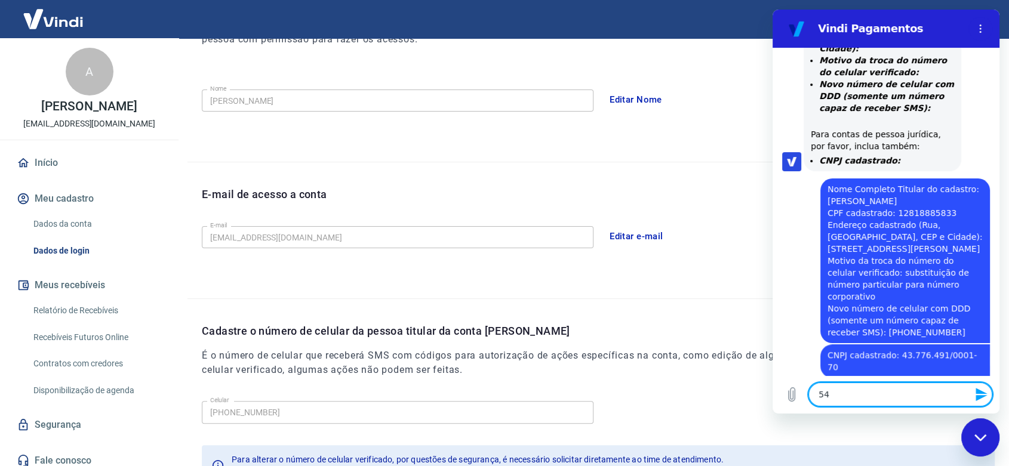
scroll to position [1052, 0]
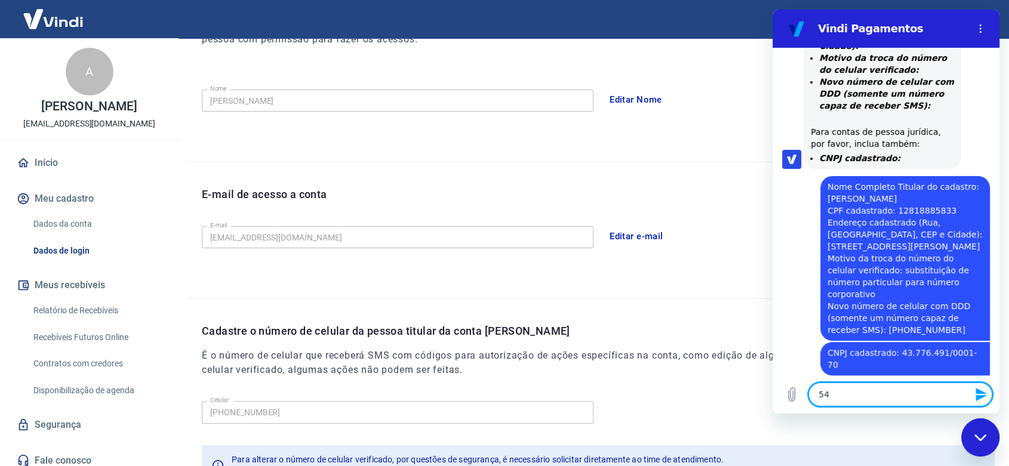
drag, startPoint x: 828, startPoint y: 395, endPoint x: 770, endPoint y: 393, distance: 58.6
click html "Vindi Pagamentos 14:14 diz: olá Enviado · 14:14 diz: Olá, Ana Paula Silva Campo…"
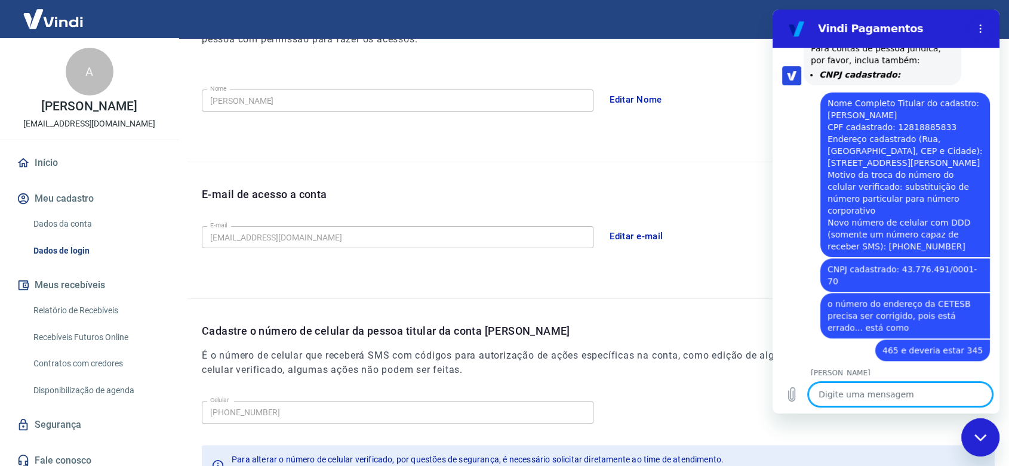
scroll to position [1138, 0]
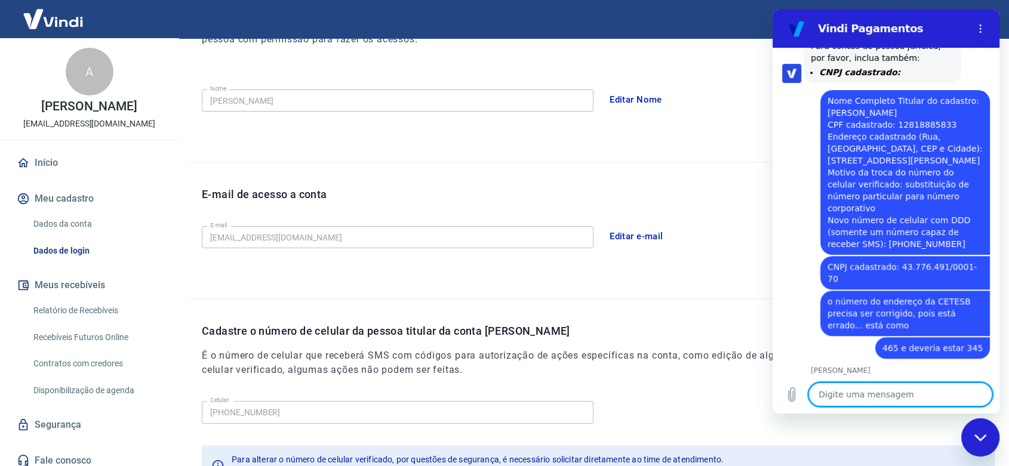
click at [858, 397] on textarea at bounding box center [901, 395] width 184 height 24
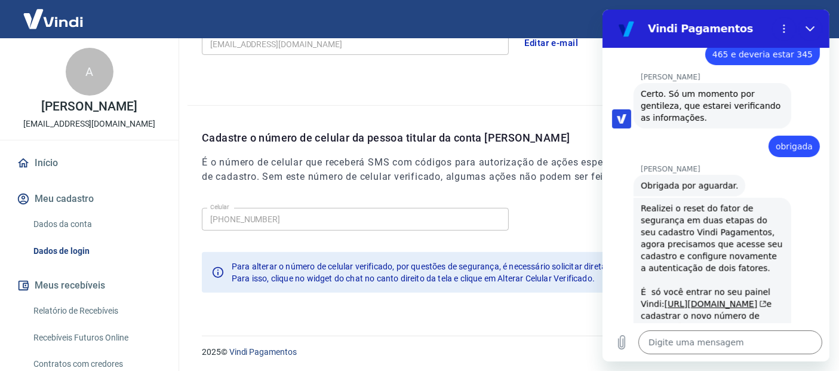
scroll to position [1458, 0]
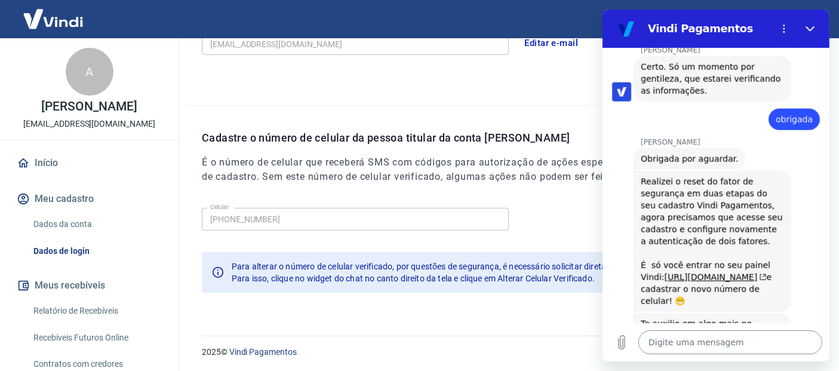
click at [672, 335] on textarea at bounding box center [730, 342] width 184 height 24
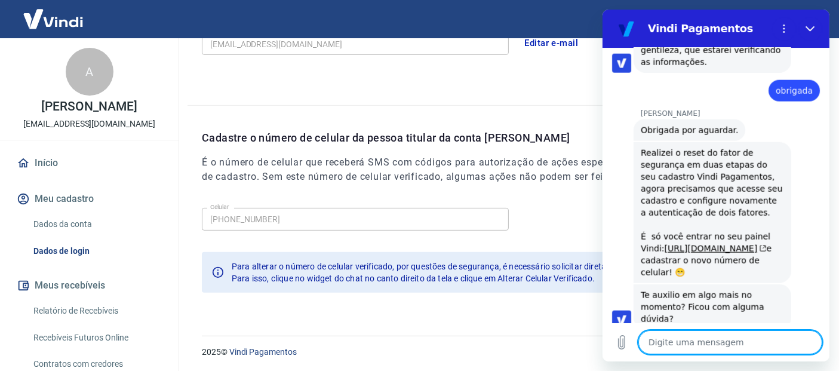
scroll to position [133, 0]
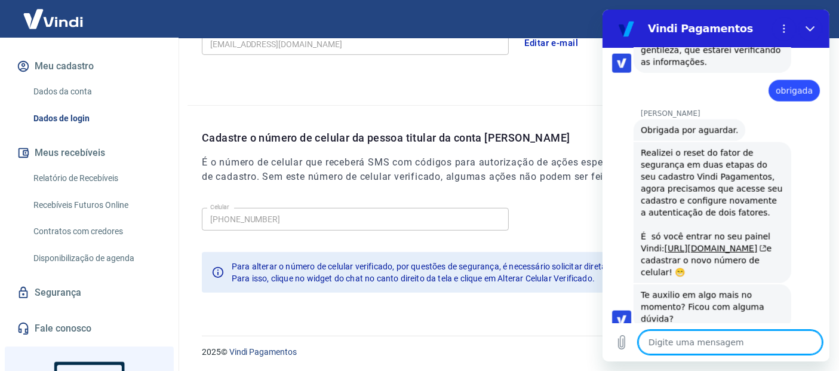
click at [58, 293] on link "Segurança" at bounding box center [89, 292] width 150 height 26
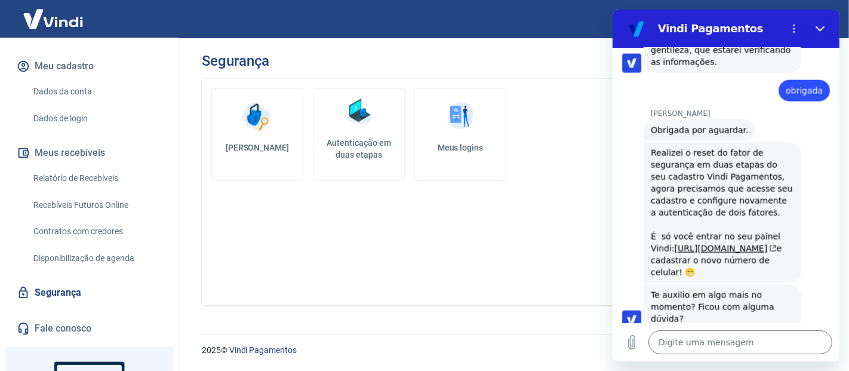
click at [357, 134] on link "Autenticação em duas etapas" at bounding box center [359, 134] width 92 height 93
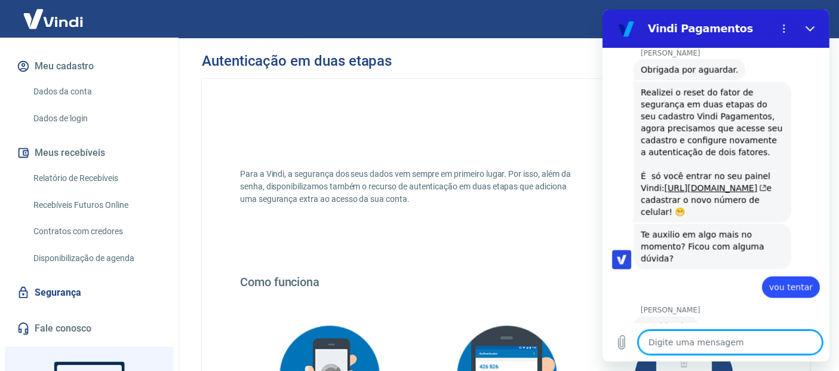
scroll to position [1549, 0]
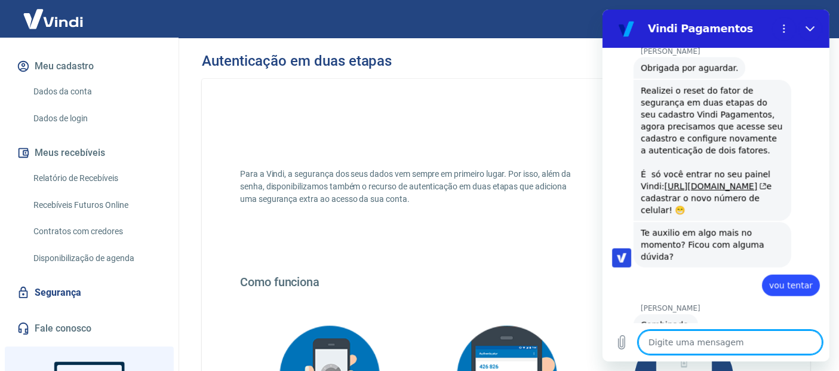
click at [703, 337] on textarea at bounding box center [730, 342] width 184 height 24
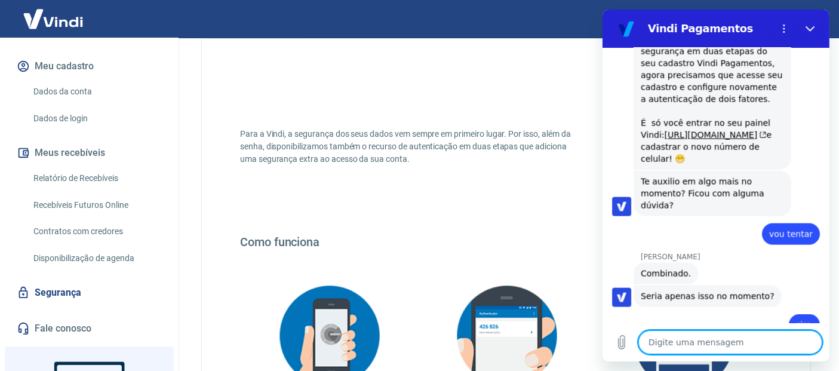
scroll to position [0, 0]
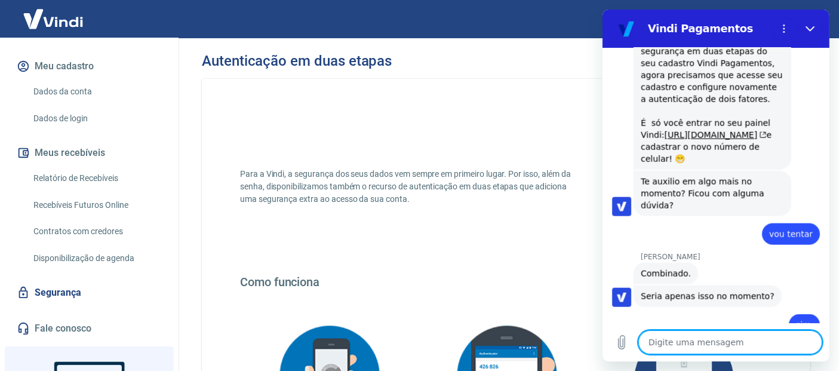
click at [71, 92] on link "Dados da conta" at bounding box center [97, 91] width 136 height 24
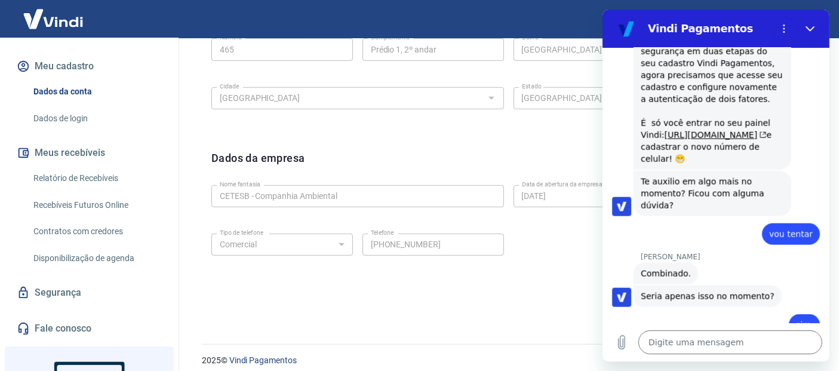
scroll to position [489, 0]
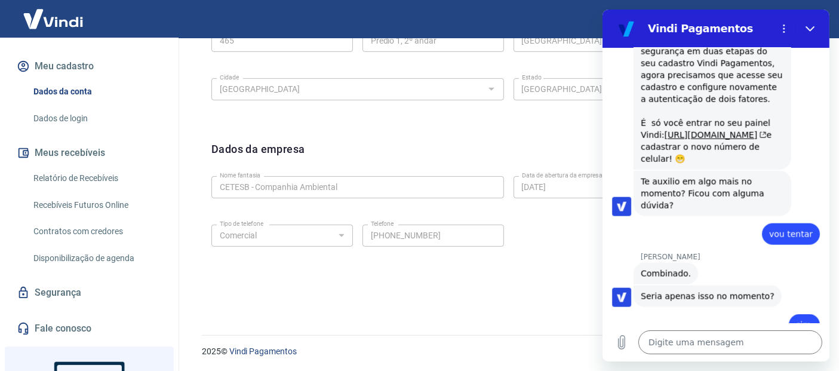
click at [58, 121] on link "Dados de login" at bounding box center [97, 118] width 136 height 24
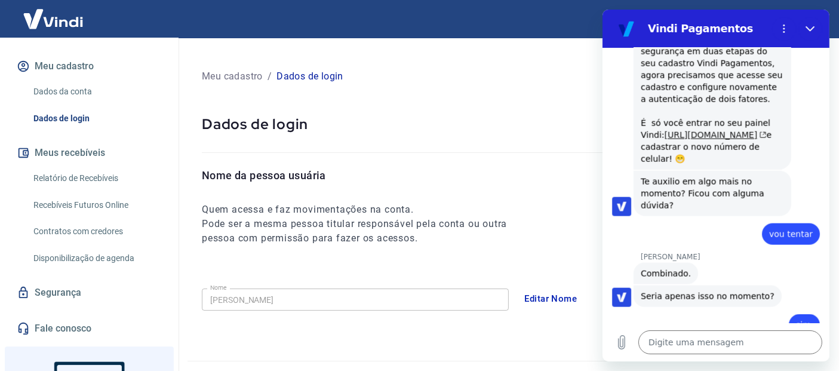
click at [668, 130] on link "https://signin.yapay.com.br/login/intermediador" at bounding box center [715, 135] width 102 height 10
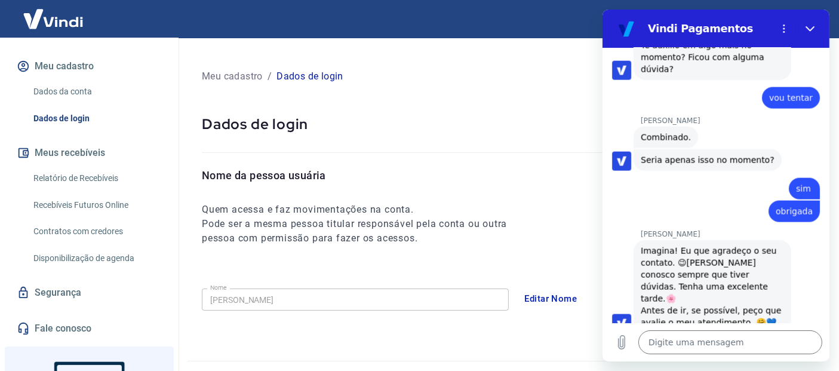
scroll to position [1766, 0]
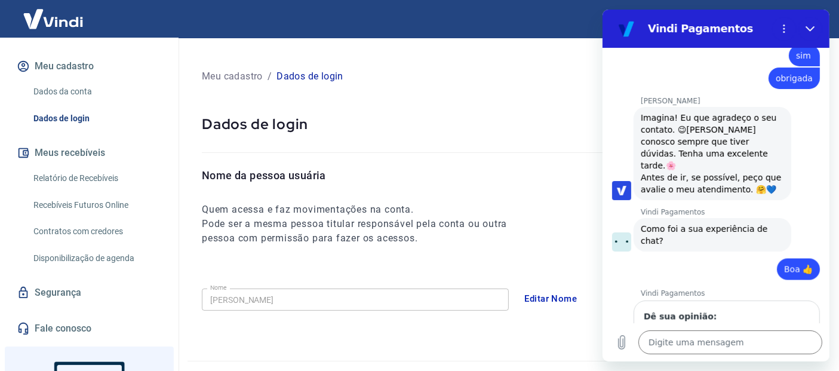
scroll to position [1869, 0]
click at [665, 327] on input "Dê sua opinião:" at bounding box center [726, 339] width 166 height 25
click at [780, 367] on span "Enviar" at bounding box center [786, 374] width 26 height 14
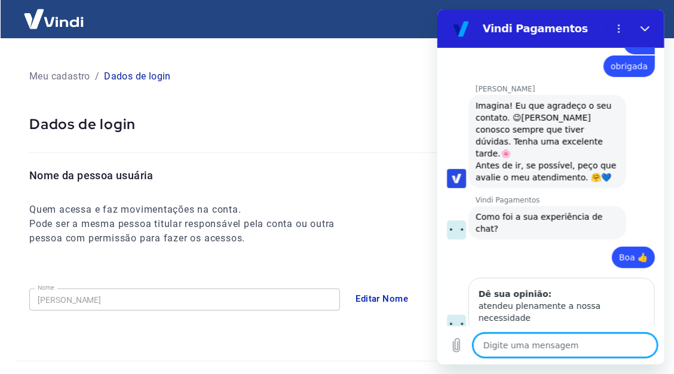
scroll to position [1882, 0]
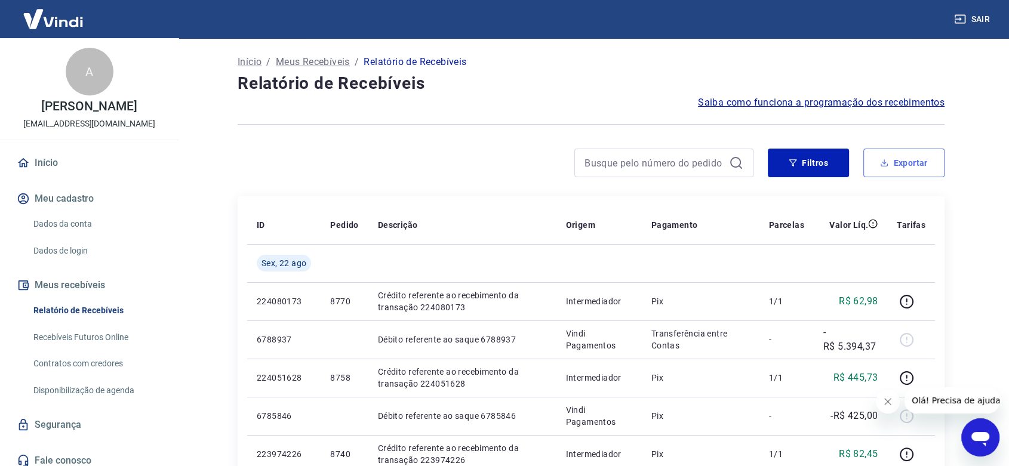
click at [890, 162] on button "Exportar" at bounding box center [904, 163] width 81 height 29
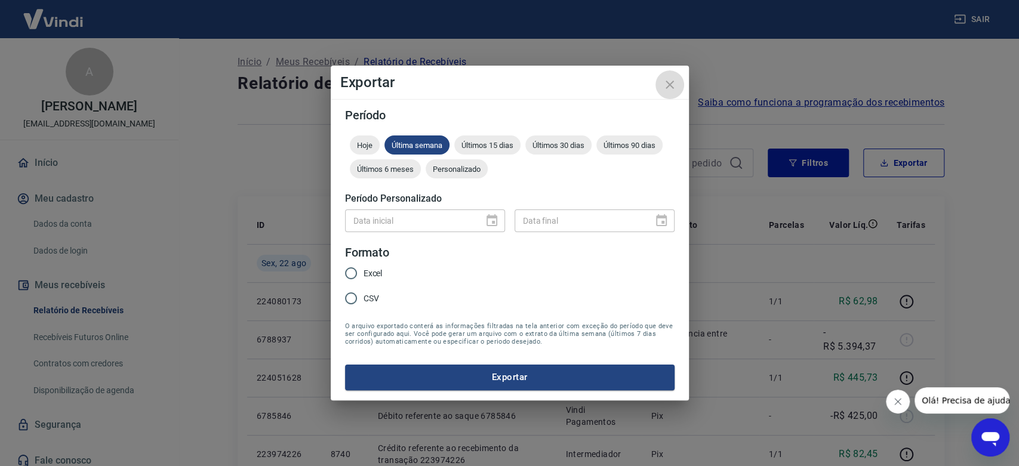
click at [672, 80] on icon "close" at bounding box center [670, 85] width 14 height 14
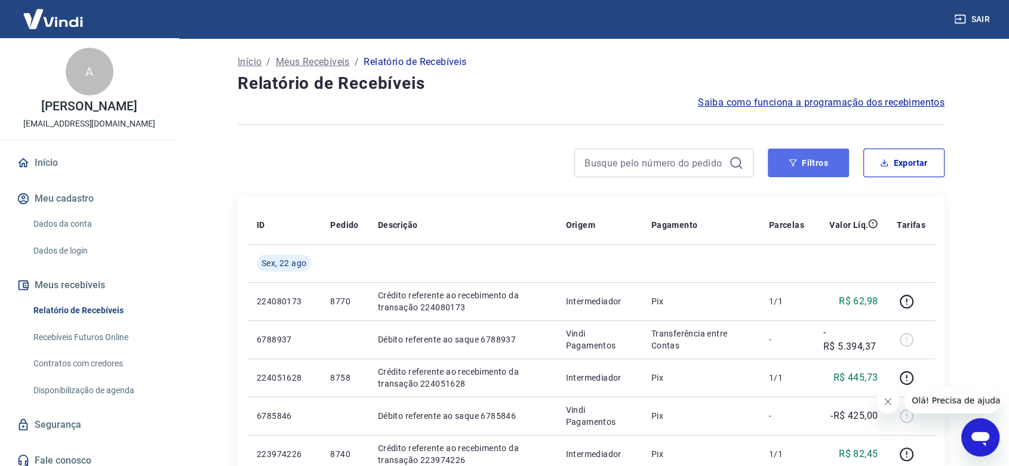
click at [792, 159] on icon "button" at bounding box center [793, 162] width 8 height 7
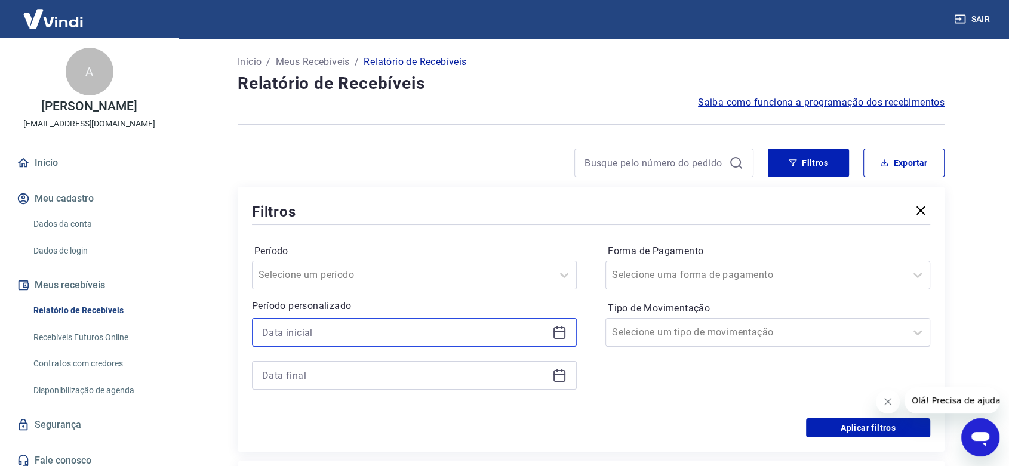
click at [306, 331] on input at bounding box center [404, 333] width 285 height 18
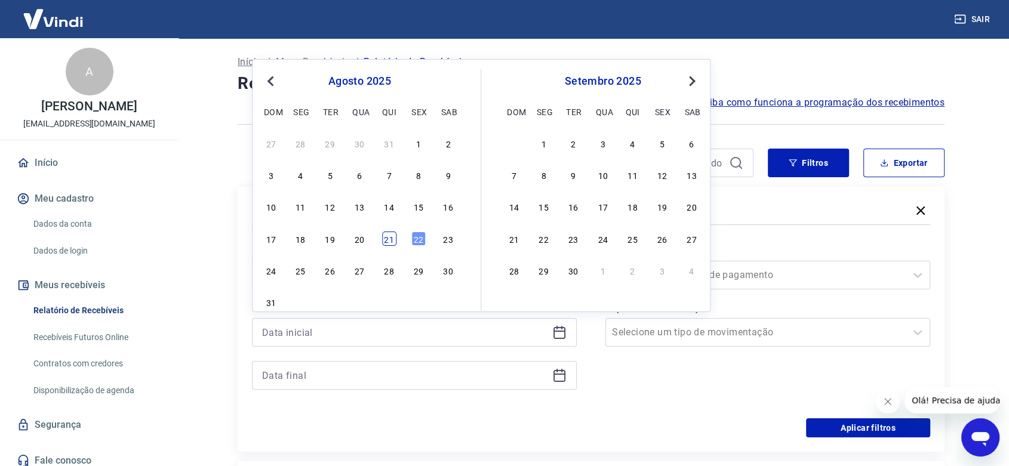
click at [388, 233] on div "21" at bounding box center [389, 239] width 14 height 14
type input "[DATE]"
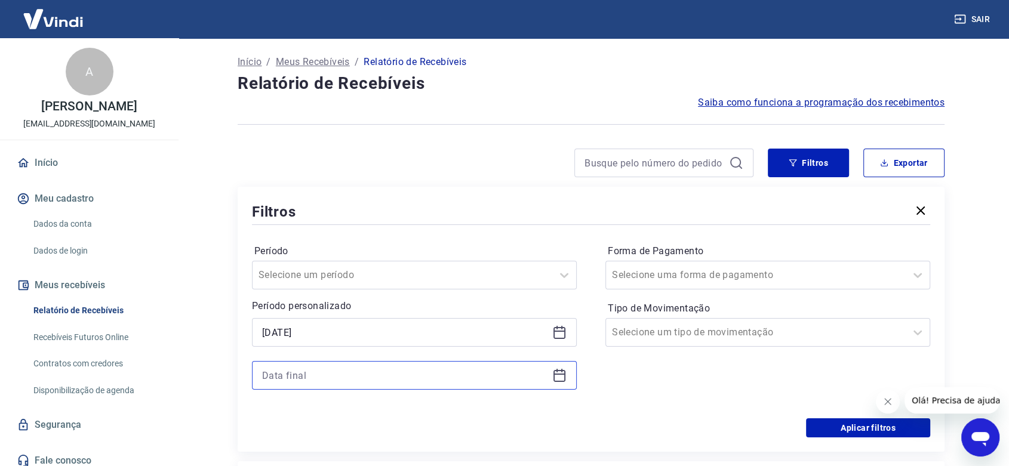
click at [313, 374] on input at bounding box center [404, 376] width 285 height 18
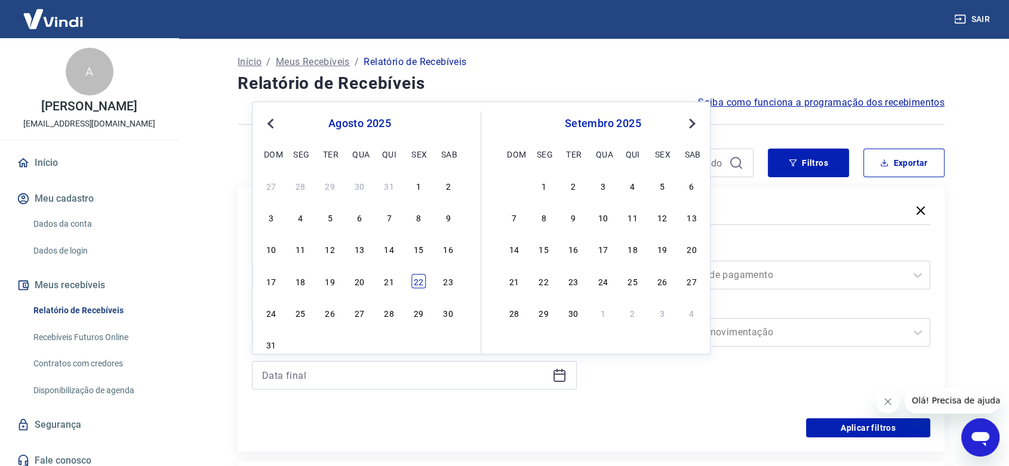
click at [422, 276] on div "22" at bounding box center [418, 281] width 14 height 14
type input "[DATE]"
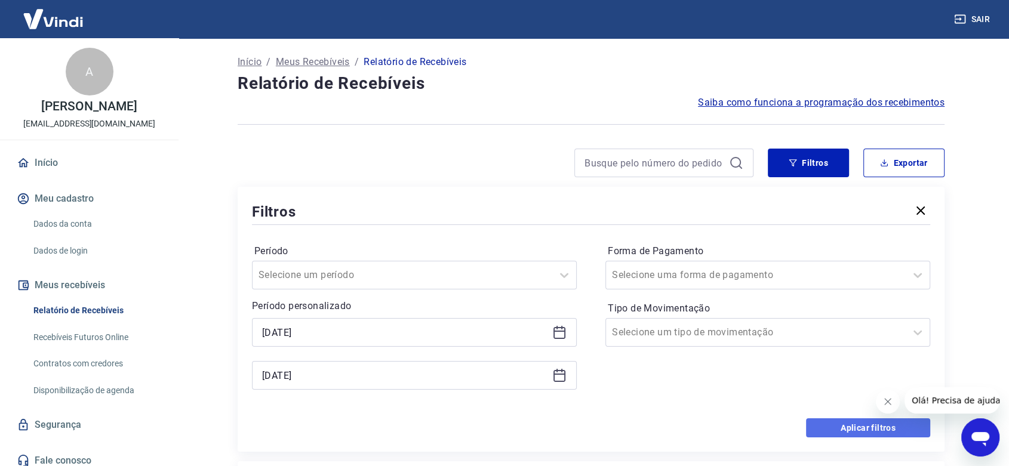
click at [864, 424] on button "Aplicar filtros" at bounding box center [868, 428] width 124 height 19
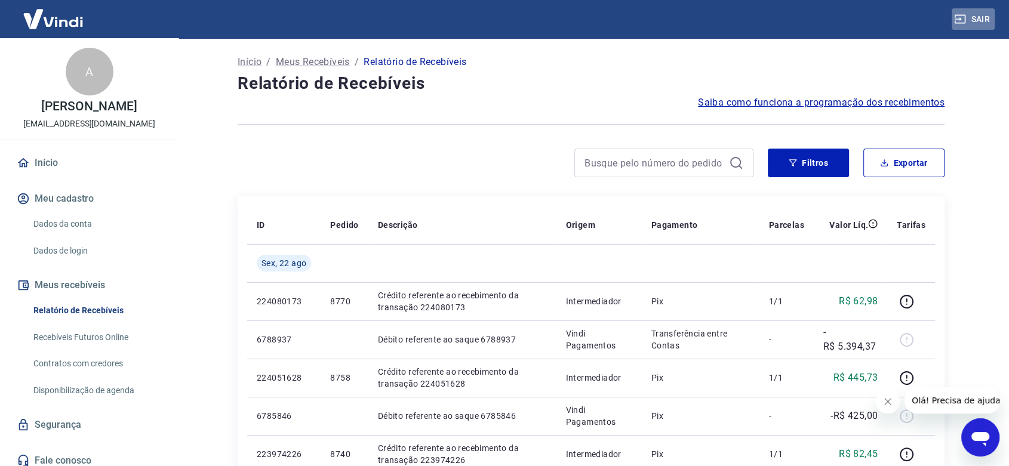
click at [985, 18] on button "Sair" at bounding box center [973, 19] width 43 height 22
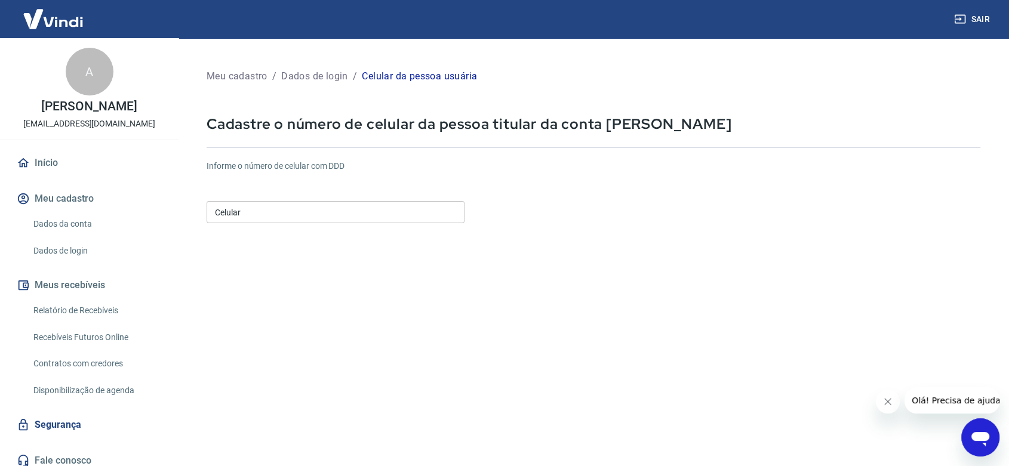
click at [224, 207] on input "Celular" at bounding box center [336, 212] width 258 height 22
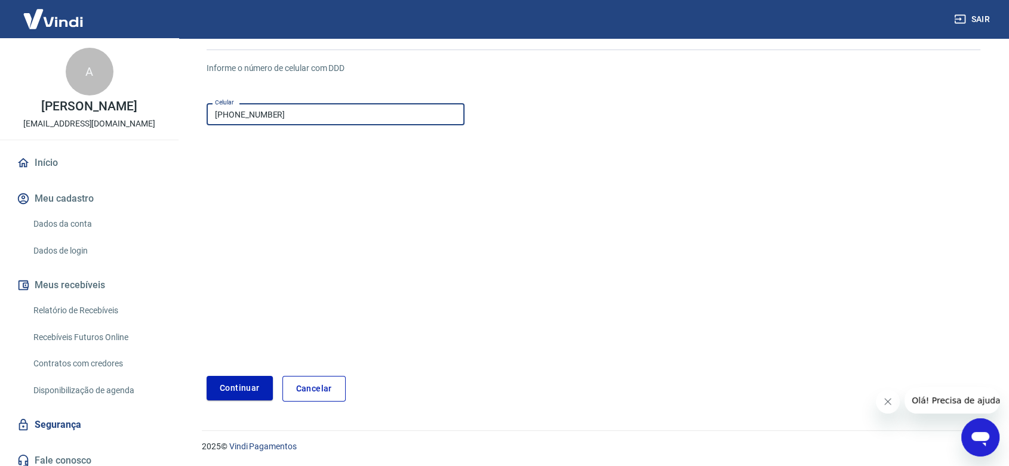
scroll to position [99, 0]
type input "(11) 98053-2902"
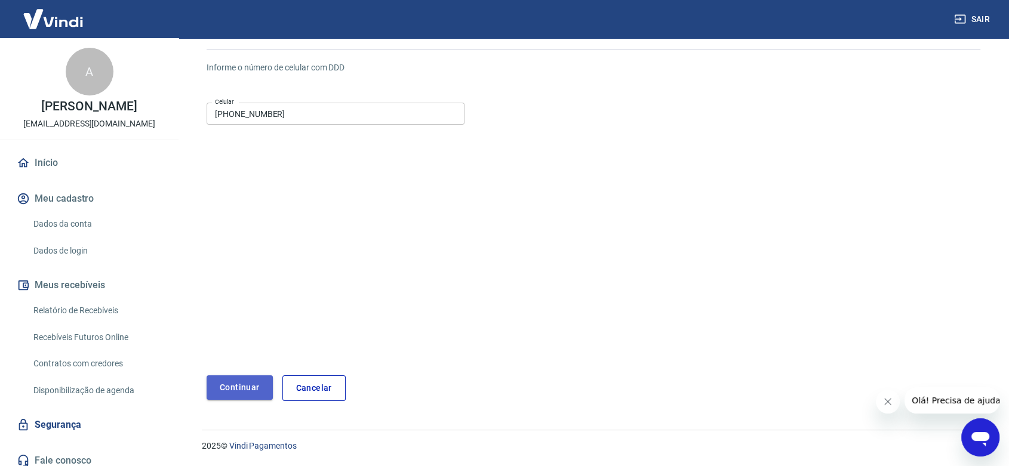
click at [235, 390] on button "Continuar" at bounding box center [240, 388] width 66 height 24
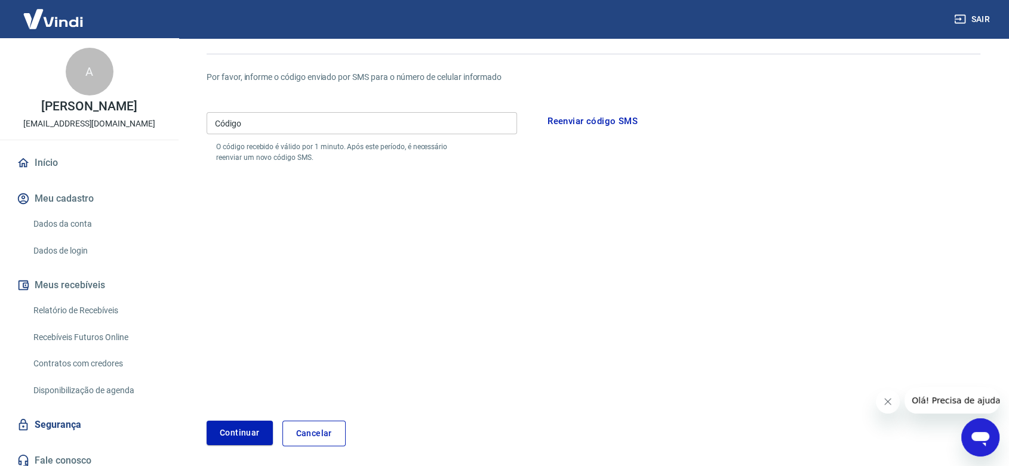
click at [287, 118] on input "Código" at bounding box center [362, 123] width 311 height 22
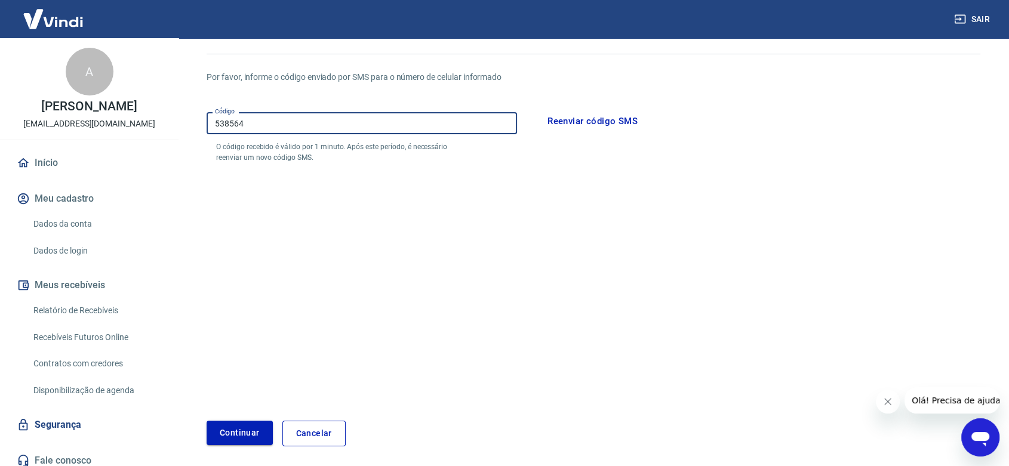
type input "538564"
click at [239, 431] on button "Continuar" at bounding box center [240, 433] width 66 height 24
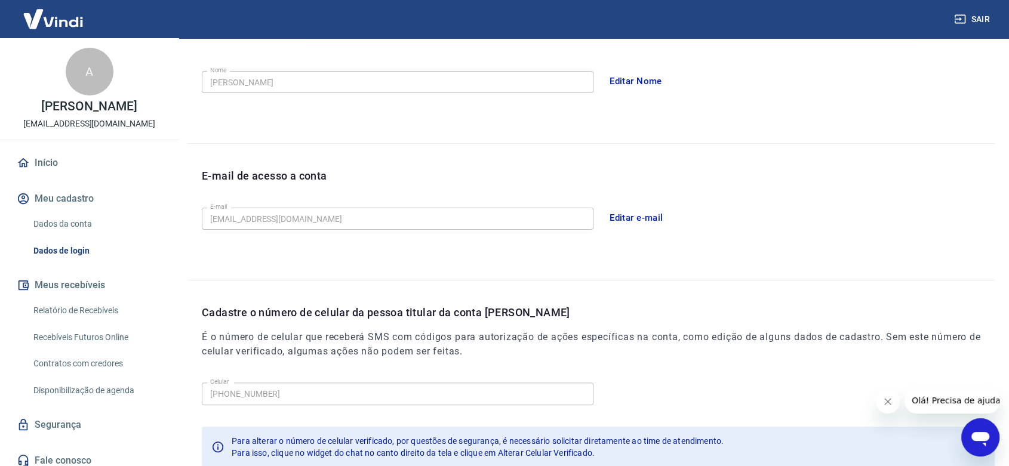
scroll to position [119, 0]
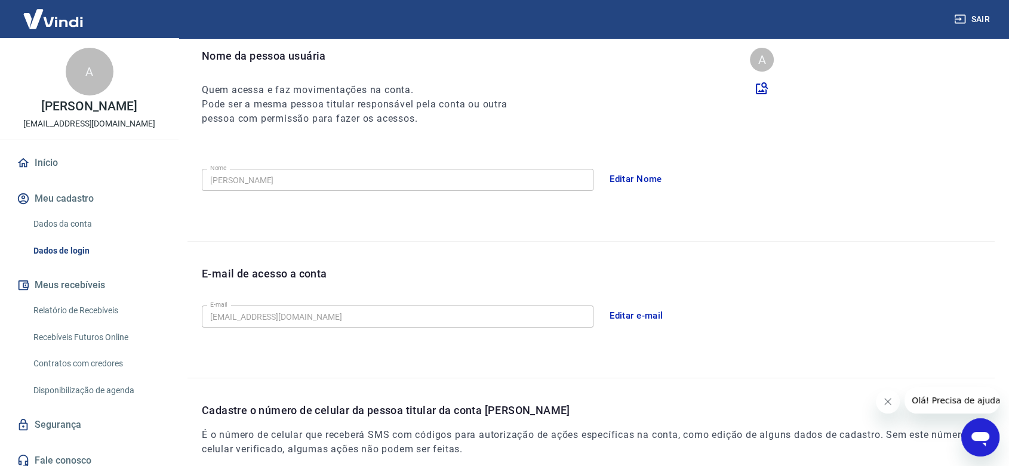
click at [973, 15] on button "Sair" at bounding box center [973, 19] width 43 height 22
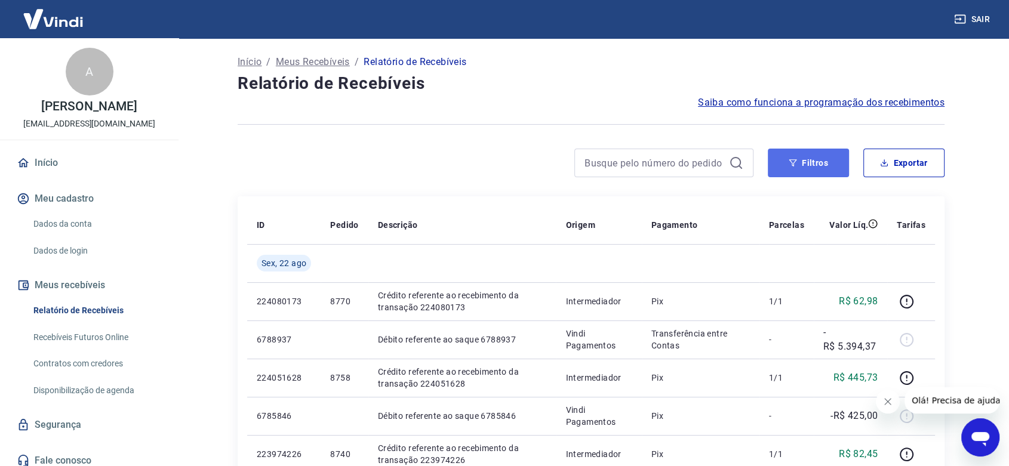
click at [820, 165] on button "Filtros" at bounding box center [808, 163] width 81 height 29
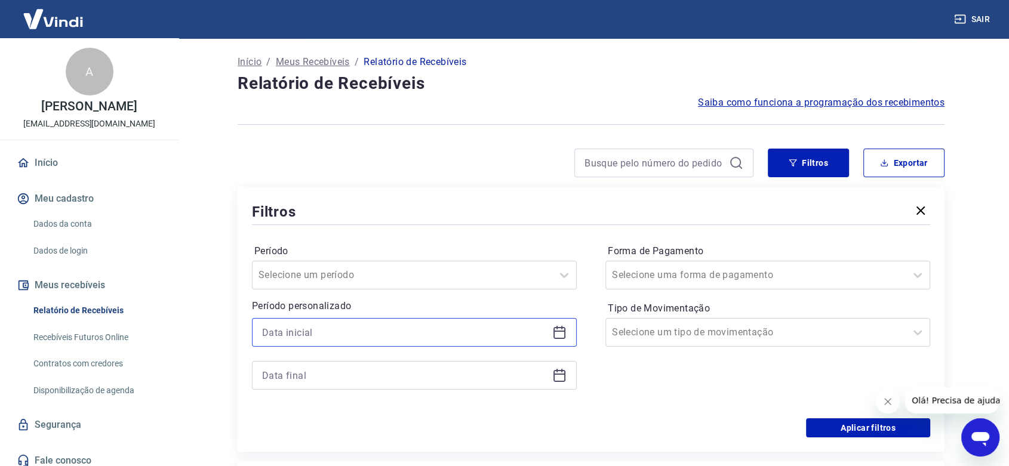
click at [382, 334] on input at bounding box center [404, 333] width 285 height 18
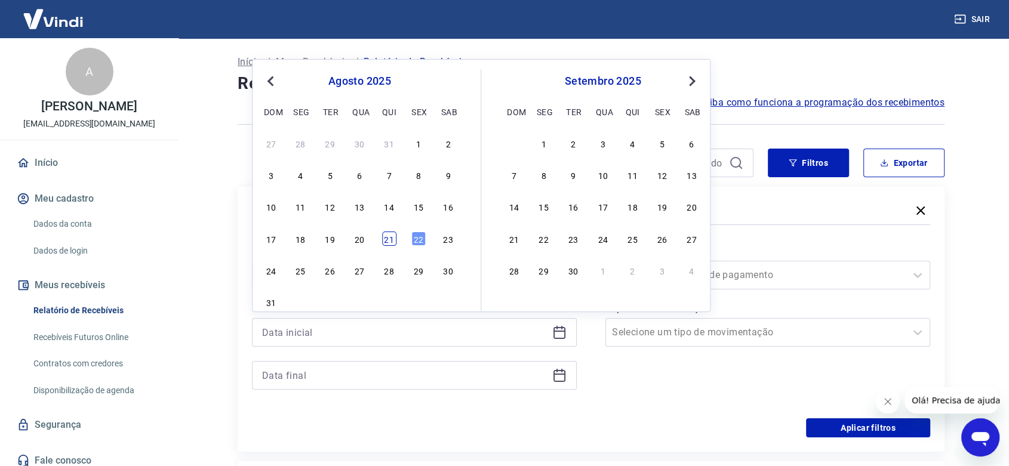
click at [387, 244] on div "21" at bounding box center [389, 239] width 14 height 14
type input "[DATE]"
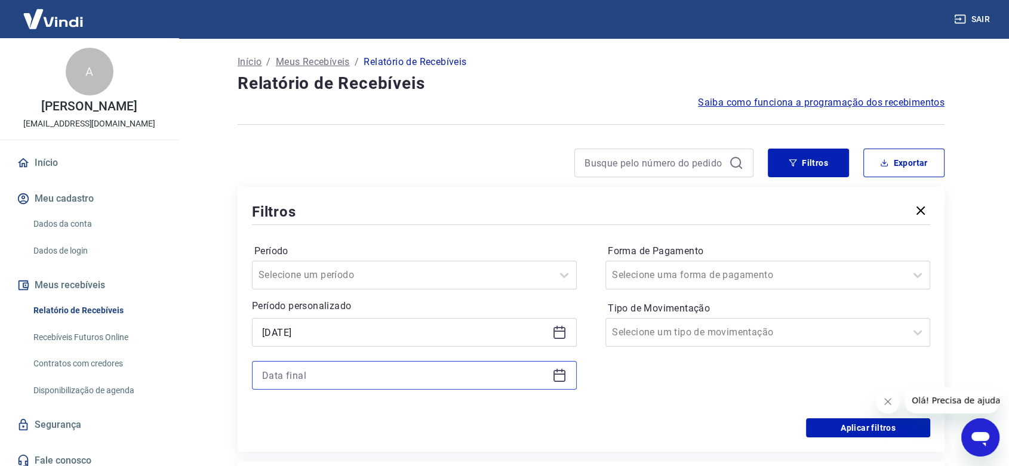
click at [319, 379] on input at bounding box center [404, 376] width 285 height 18
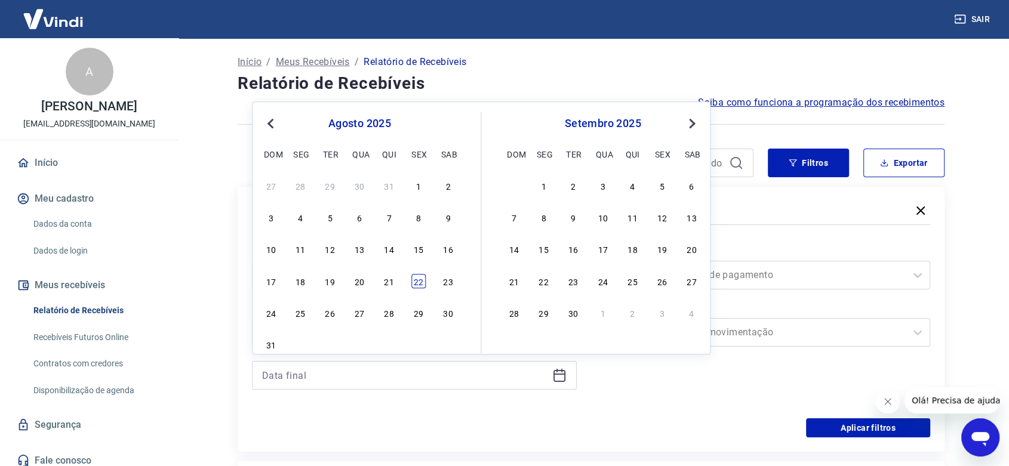
click at [420, 285] on div "22" at bounding box center [418, 281] width 14 height 14
type input "[DATE]"
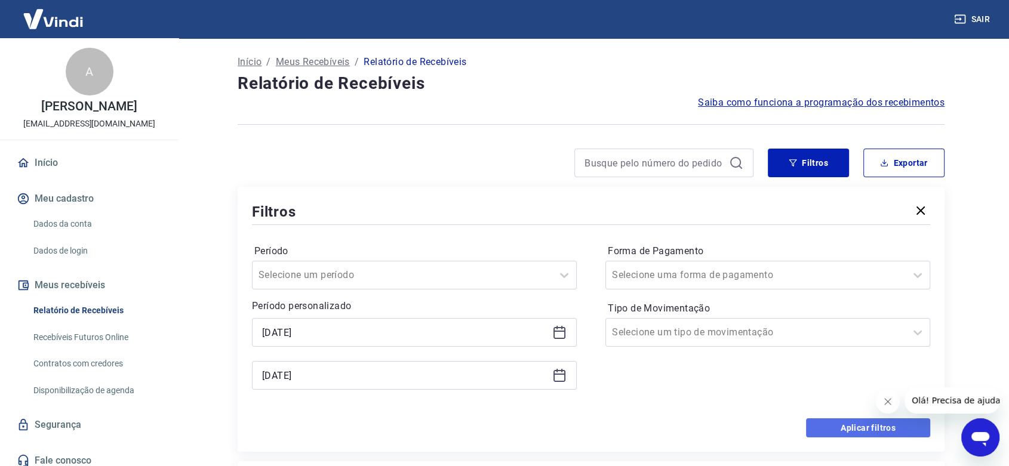
click at [849, 430] on button "Aplicar filtros" at bounding box center [868, 428] width 124 height 19
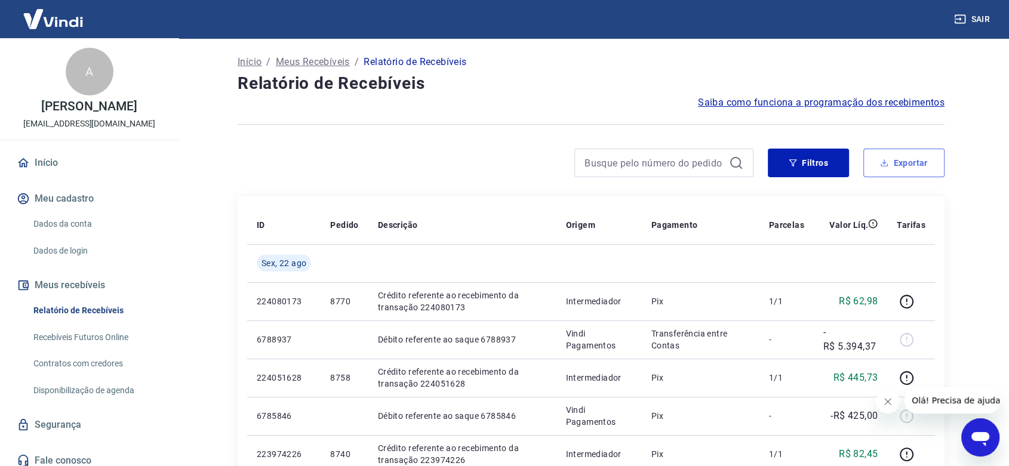
click at [918, 155] on button "Exportar" at bounding box center [904, 163] width 81 height 29
type input "[DATE]"
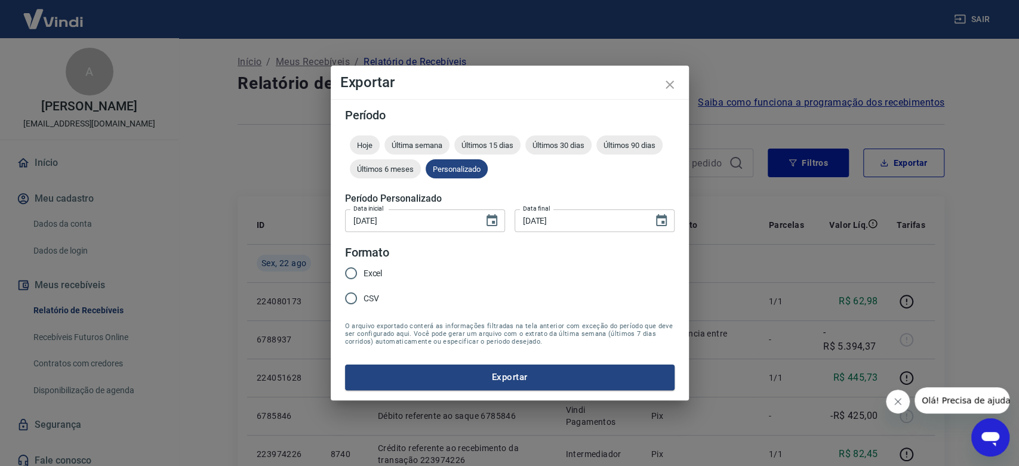
click at [352, 271] on input "Excel" at bounding box center [351, 273] width 25 height 25
radio input "true"
click at [475, 376] on button "Exportar" at bounding box center [510, 377] width 330 height 25
